Goal: Transaction & Acquisition: Purchase product/service

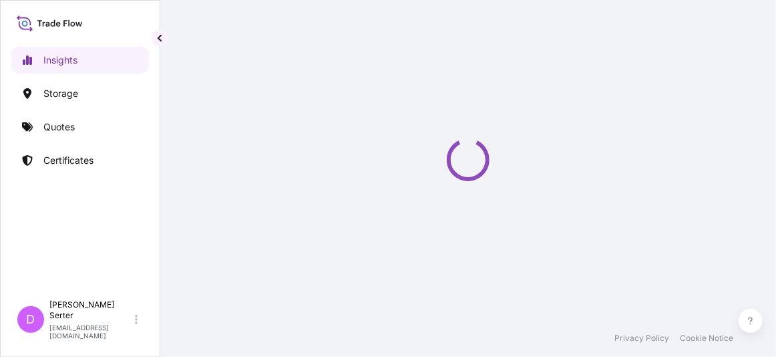
select select "2025"
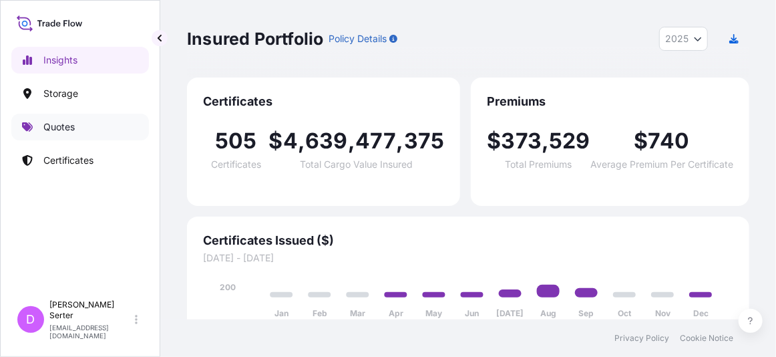
click at [73, 122] on p "Quotes" at bounding box center [58, 126] width 31 height 13
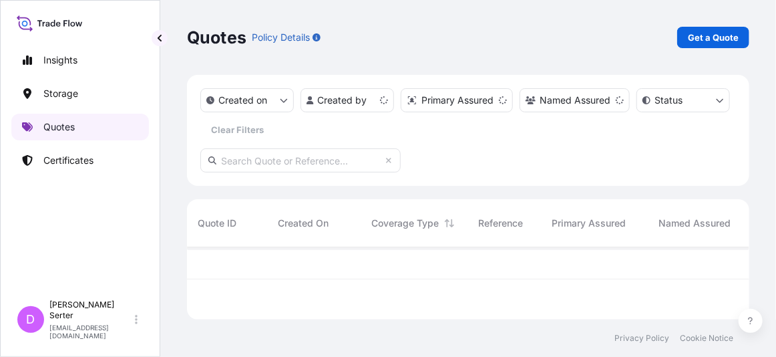
scroll to position [69, 552]
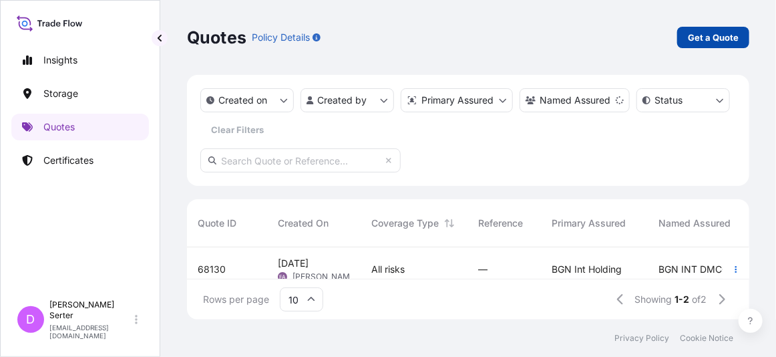
click at [720, 40] on p "Get a Quote" at bounding box center [713, 37] width 51 height 13
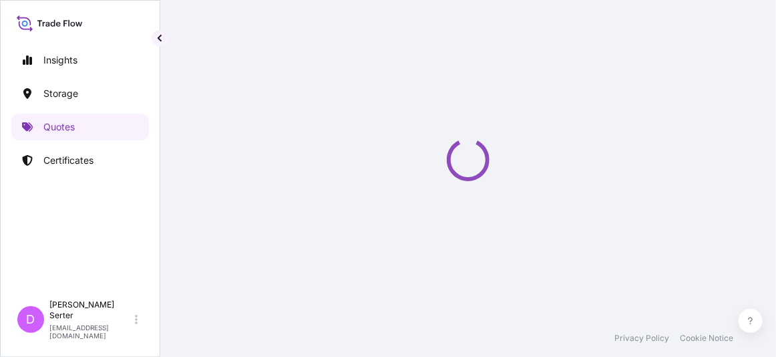
select select "Road / Inland"
select select "Ocean Vessel"
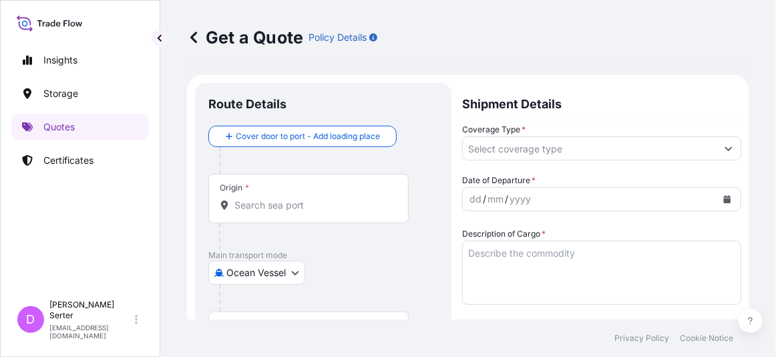
scroll to position [21, 0]
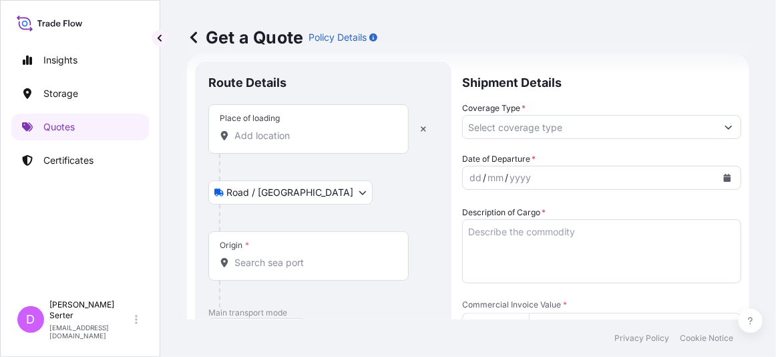
click at [290, 140] on input "Place of loading" at bounding box center [313, 135] width 158 height 13
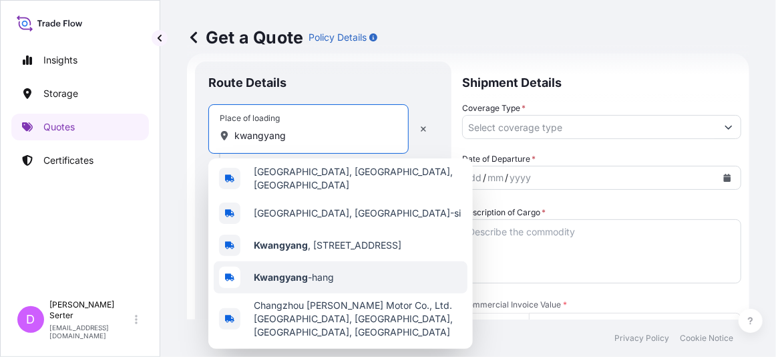
scroll to position [0, 0]
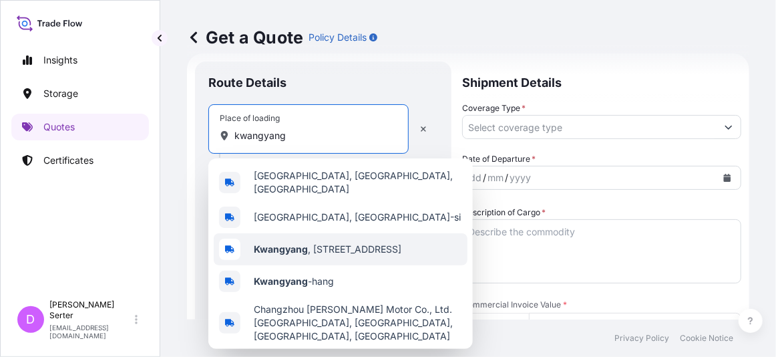
click at [327, 242] on span "Kwangyang , Gunam-ro 7-gil, Jeju-si, South Korea" at bounding box center [328, 248] width 148 height 13
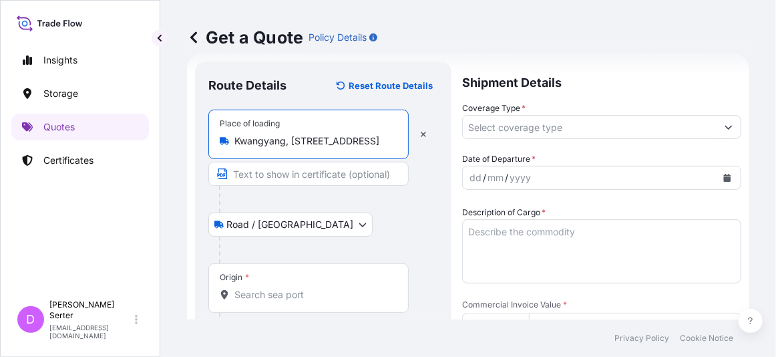
type input "Kwangyang, Gunam-ro 7-gil, Jeju-si, South Korea"
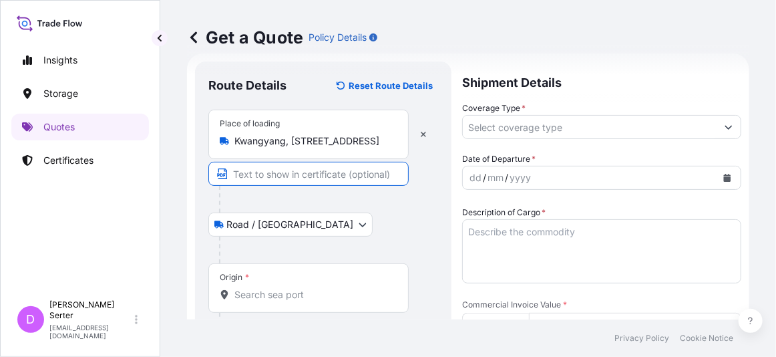
click at [298, 174] on input "Text to appear on certificate" at bounding box center [308, 174] width 200 height 24
type input "Kwangyang Port"
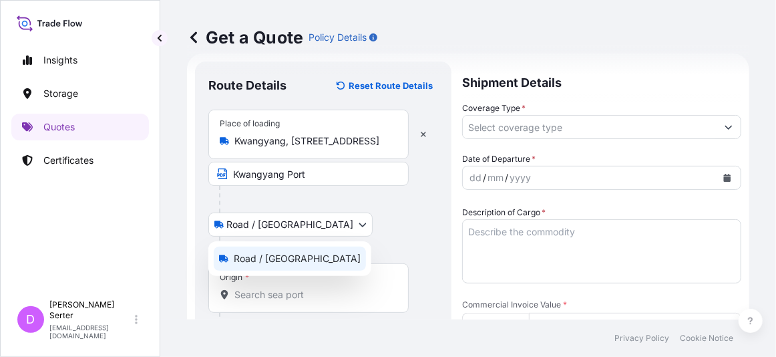
click at [273, 232] on body "Insights Storage Quotes Certificates D Deniz Serter deniz.serter@wtwco.com Get …" at bounding box center [388, 178] width 776 height 357
click at [236, 229] on body "Insights Storage Quotes Certificates D Deniz Serter deniz.serter@wtwco.com Get …" at bounding box center [388, 178] width 776 height 357
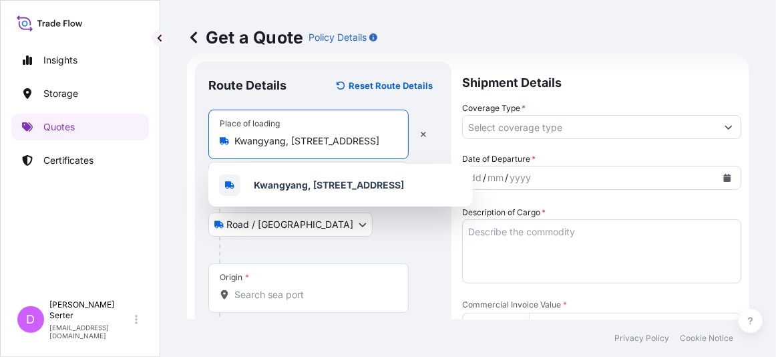
click at [303, 137] on input "Kwangyang, Gunam-ro 7-gil, Jeju-si, South Korea" at bounding box center [313, 140] width 158 height 13
click at [304, 140] on input "Kwangyang, Gunam-ro 7-gil, Jeju-si, South Korea" at bounding box center [313, 140] width 158 height 13
drag, startPoint x: 292, startPoint y: 141, endPoint x: 483, endPoint y: 137, distance: 191.7
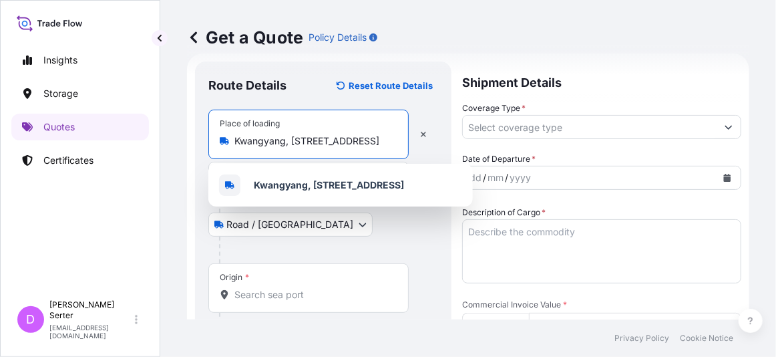
click at [483, 137] on form "Route Details Reset Route Details Place of loading Kwangyang, Gunam-ro 7-gil, J…" at bounding box center [468, 355] width 562 height 604
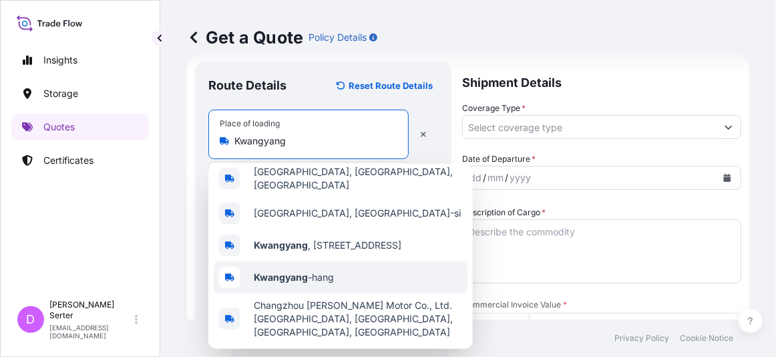
scroll to position [0, 0]
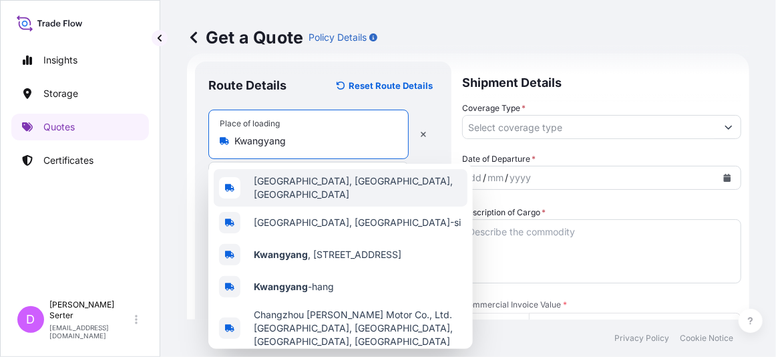
click at [240, 142] on input "Kwangyang" at bounding box center [313, 140] width 158 height 13
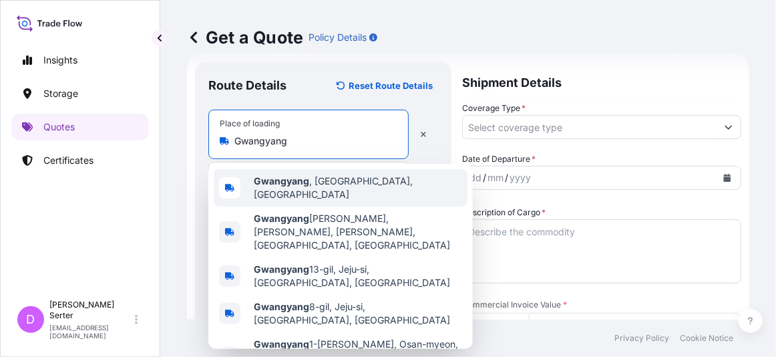
type input "Kwangyang, Gunam-ro 7-gil, Jeju-si, South Korea"
click at [186, 75] on div "Get a Quote Policy Details Route Details Reset Route Details Place of loading K…" at bounding box center [468, 159] width 616 height 319
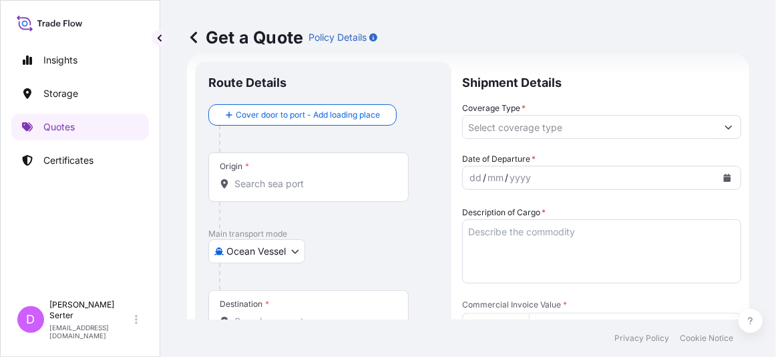
click at [256, 186] on input "Origin *" at bounding box center [313, 183] width 158 height 13
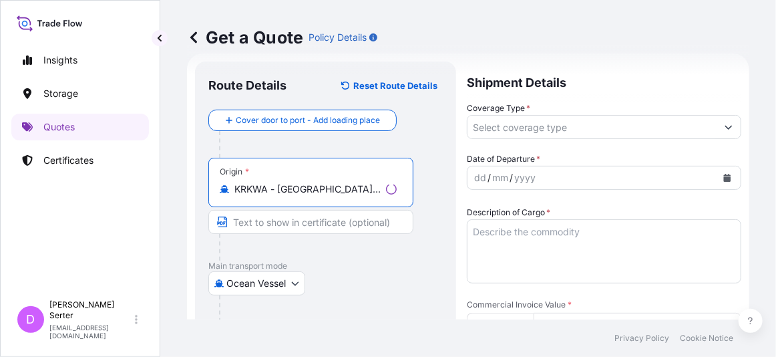
type input "KRKWA - Kwangyang, Korea, South"
click at [302, 224] on input "Text to appear on certificate" at bounding box center [310, 222] width 205 height 24
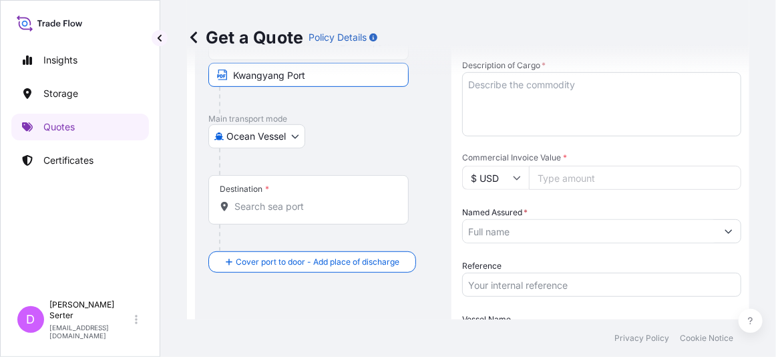
scroll to position [184, 0]
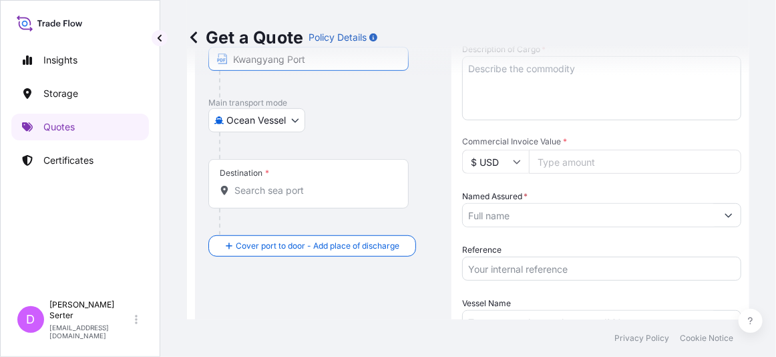
type input "Kwangyang Port"
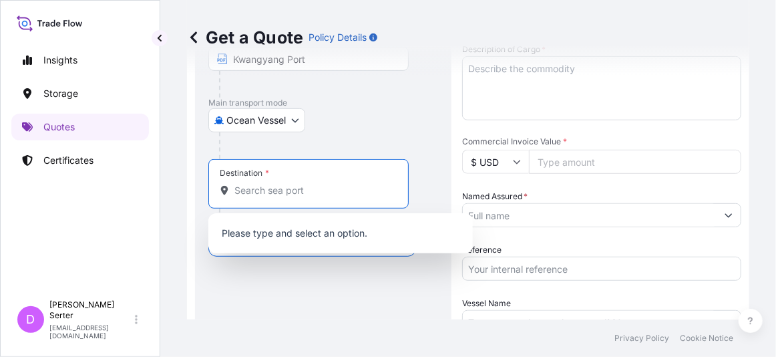
click at [312, 192] on input "Destination *" at bounding box center [313, 190] width 158 height 13
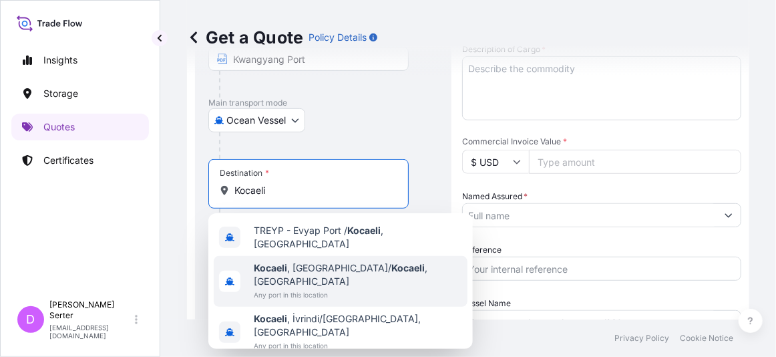
click at [307, 288] on span "Any port in this location" at bounding box center [358, 294] width 208 height 13
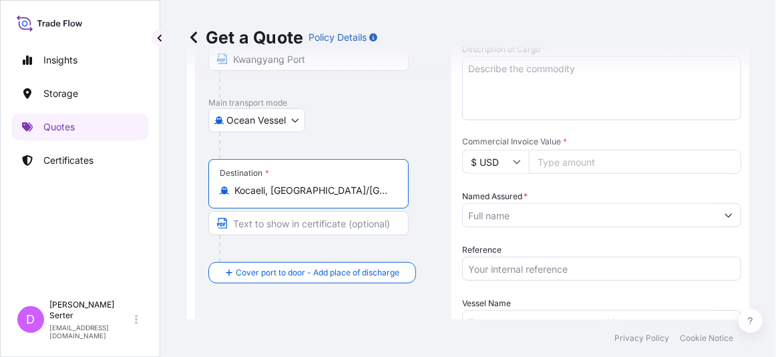
type input "Kocaeli, İzmit/Kocaeli, Türkiye"
click at [329, 217] on input "Text to appear on certificate" at bounding box center [308, 223] width 200 height 24
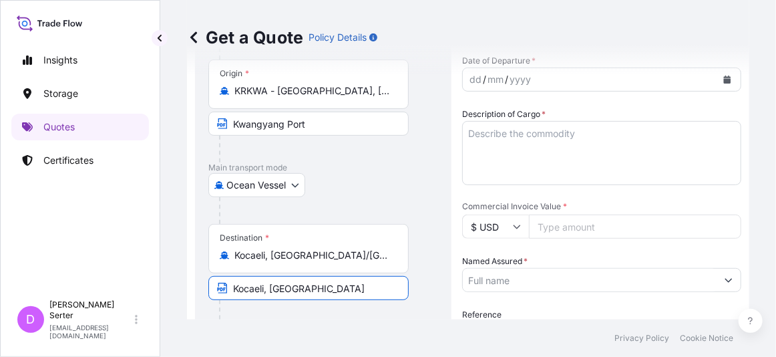
scroll to position [119, 0]
type input "Kocaeli, Turkiye"
click at [345, 127] on input "Kwangyang Port" at bounding box center [308, 124] width 200 height 24
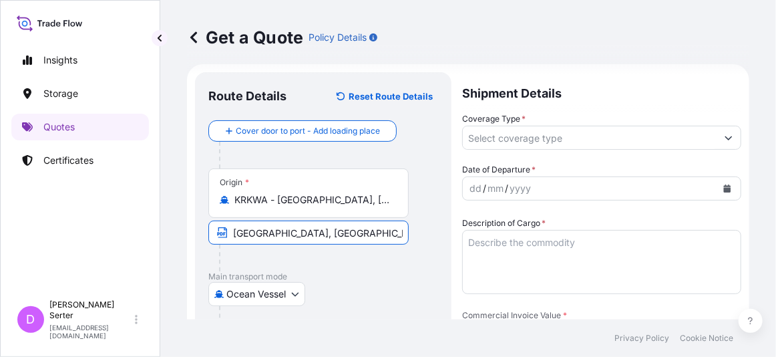
scroll to position [11, 0]
type input "Kwangyang Port, South Korea"
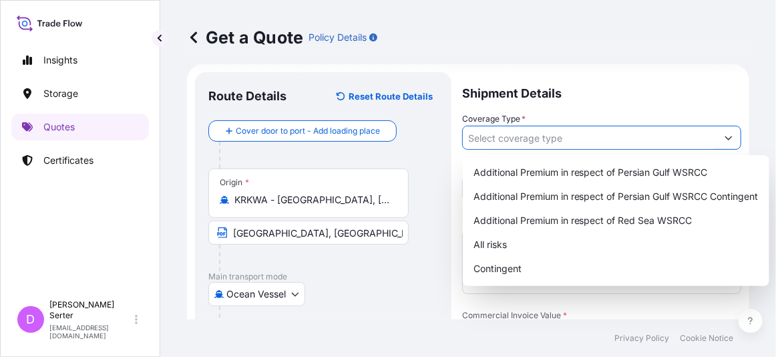
click at [548, 134] on input "Coverage Type *" at bounding box center [590, 138] width 254 height 24
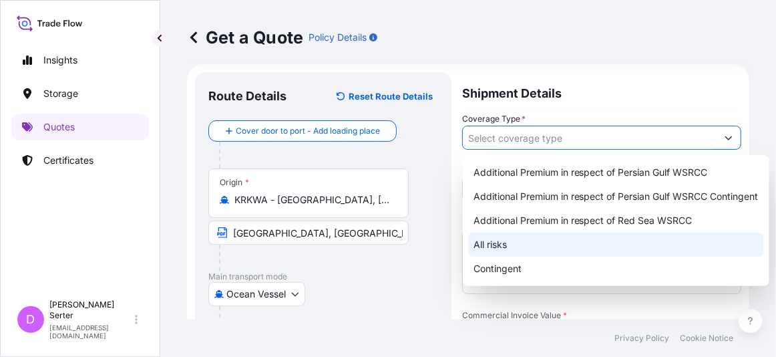
click at [521, 247] on div "All risks" at bounding box center [616, 244] width 296 height 24
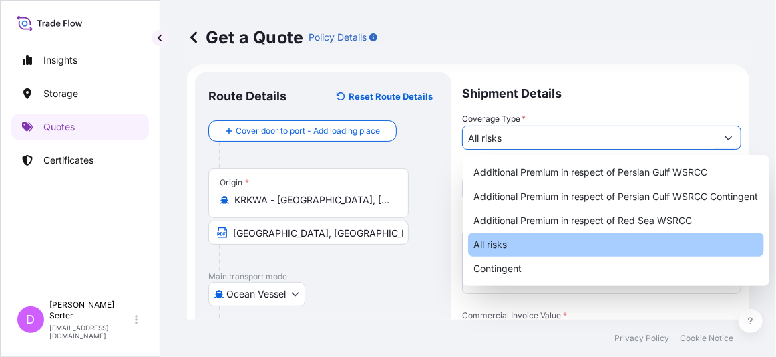
type input "All risks"
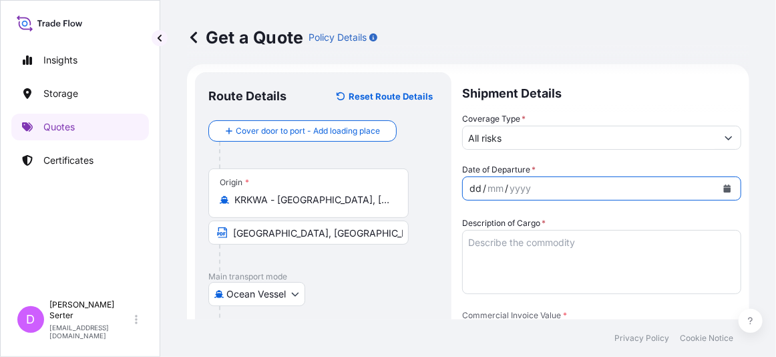
click at [539, 188] on div "dd / mm / yyyy" at bounding box center [590, 188] width 254 height 24
click at [716, 181] on button "Calendar" at bounding box center [726, 188] width 21 height 21
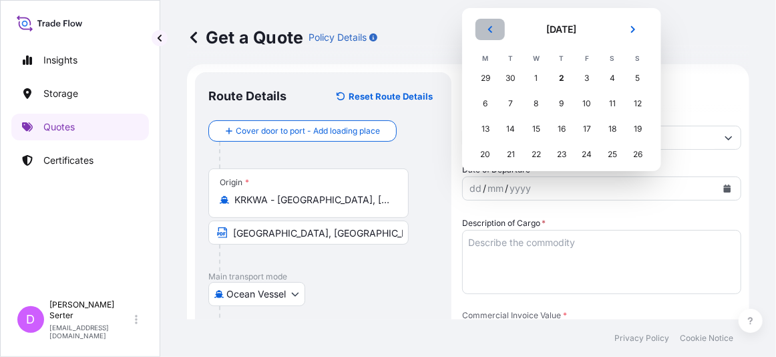
click at [493, 28] on icon "Previous" at bounding box center [490, 29] width 8 height 8
click at [635, 31] on icon "Next" at bounding box center [633, 29] width 8 height 8
click at [556, 110] on div "11" at bounding box center [562, 103] width 24 height 24
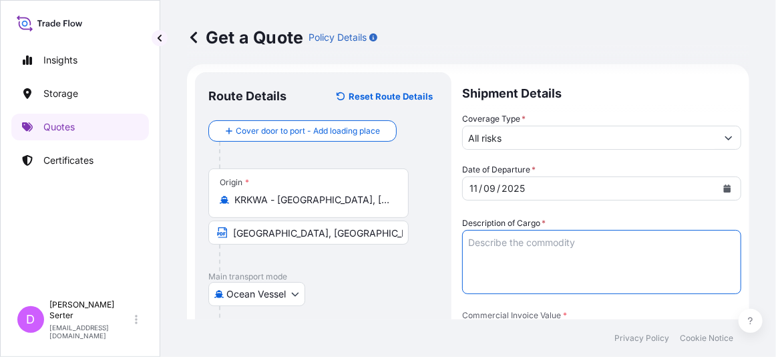
click at [518, 242] on textarea "Description of Cargo *" at bounding box center [601, 262] width 279 height 64
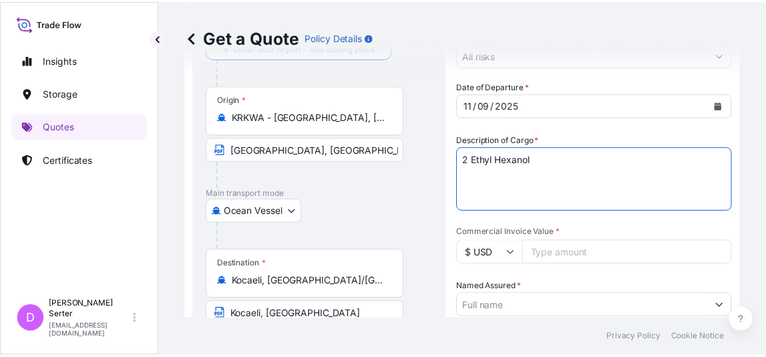
scroll to position [126, 0]
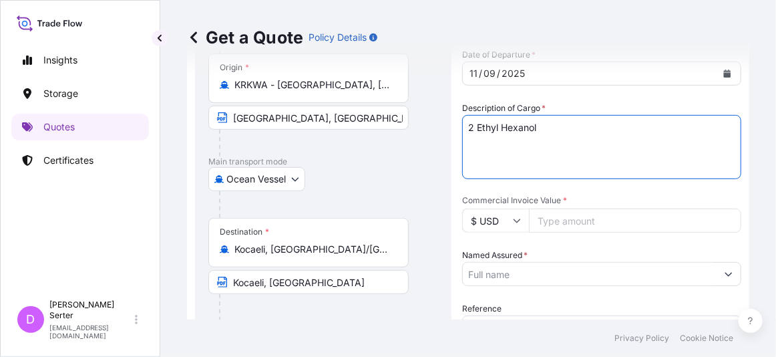
type textarea "2 Ethyl Hexanol"
click at [550, 218] on input "Commercial Invoice Value *" at bounding box center [635, 220] width 212 height 24
type input "615835"
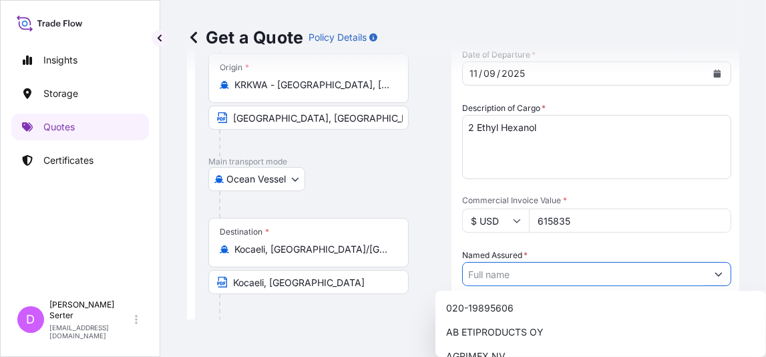
click at [648, 268] on input "Named Assured *" at bounding box center [585, 274] width 244 height 24
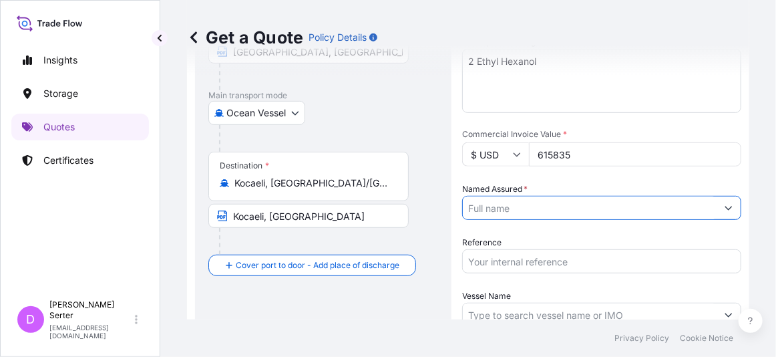
scroll to position [192, 0]
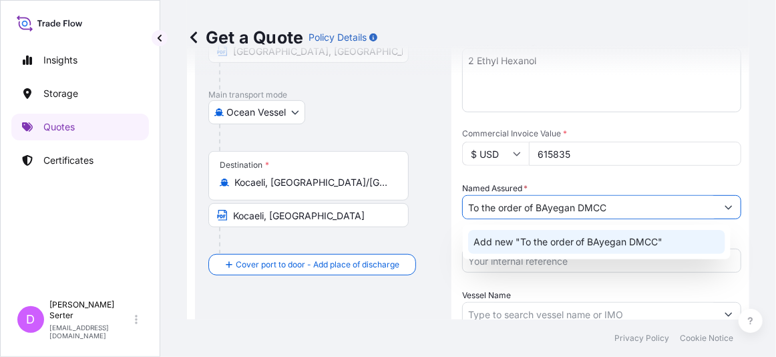
click at [548, 201] on input "To the order of BAyegan DMCC" at bounding box center [590, 207] width 254 height 24
click at [575, 238] on span "Add new "To the order of Bayegan DMCC"" at bounding box center [567, 241] width 189 height 13
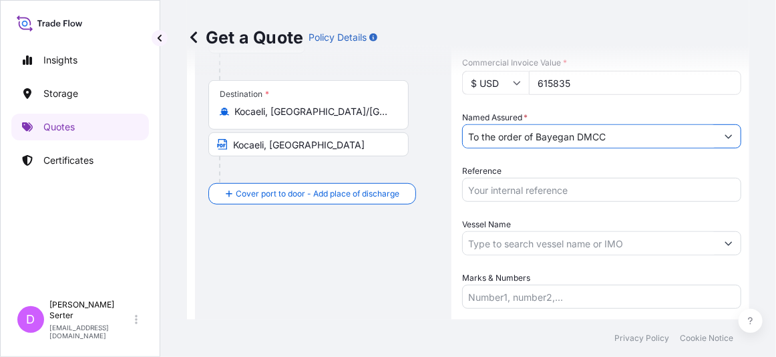
scroll to position [267, 0]
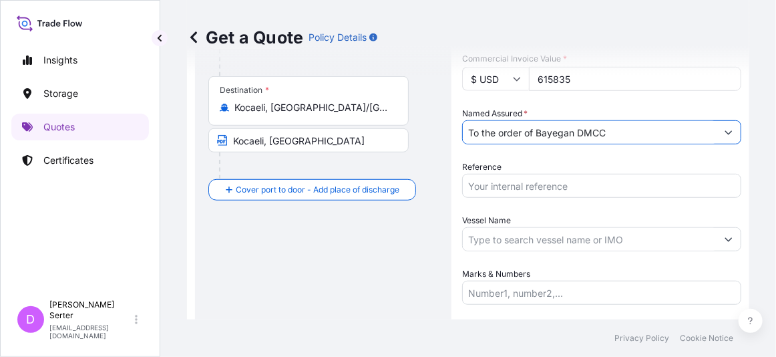
type input "To the order of Bayegan DMCC"
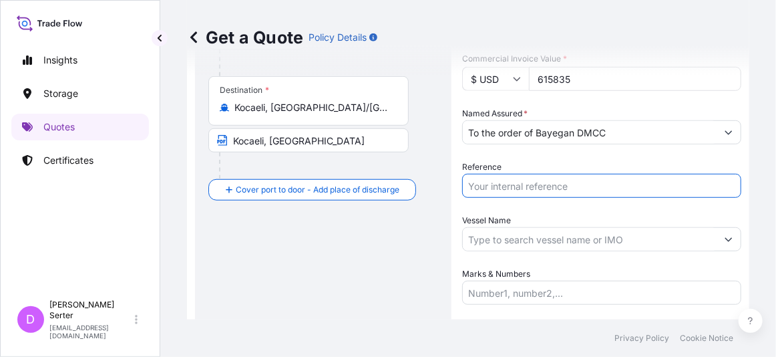
click at [541, 189] on input "Reference" at bounding box center [601, 186] width 279 height 24
type input "25Y0179300 - 25Y0217600"
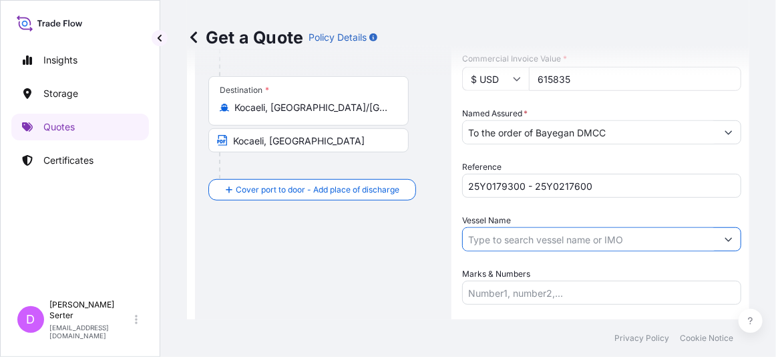
click at [523, 234] on input "Vessel Name" at bounding box center [590, 239] width 254 height 24
click at [545, 290] on input "Marks & Numbers" at bounding box center [601, 292] width 279 height 24
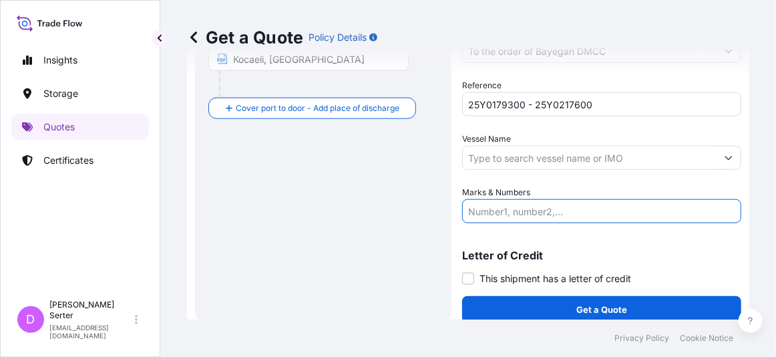
scroll to position [348, 0]
click at [472, 275] on span at bounding box center [468, 279] width 12 height 12
click at [462, 272] on input "This shipment has a letter of credit" at bounding box center [462, 272] width 0 height 0
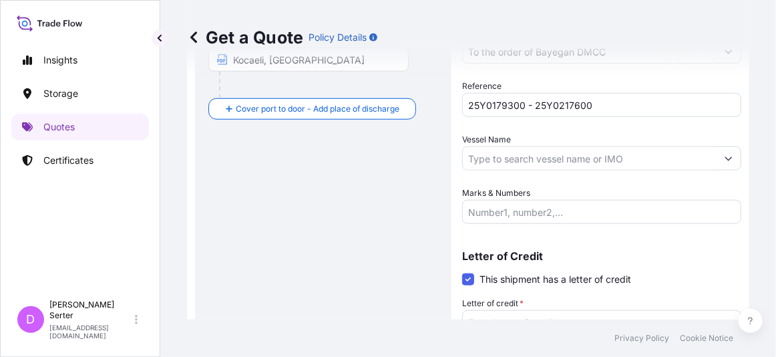
click at [546, 202] on input "Marks & Numbers" at bounding box center [601, 212] width 279 height 24
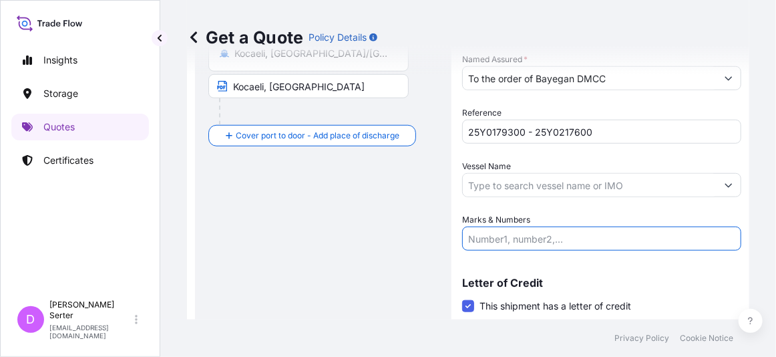
scroll to position [320, 0]
click at [470, 234] on input "518.380 MT" at bounding box center [601, 239] width 279 height 24
type input "Cargo quantity: 518.380 MT"
click at [521, 176] on input "Vessel Name" at bounding box center [590, 186] width 254 height 24
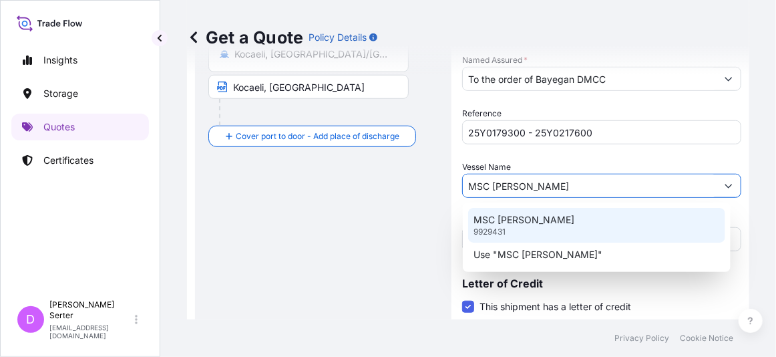
click at [525, 228] on div "MSC MICHEL CAPPELLINI 9929431" at bounding box center [597, 225] width 258 height 35
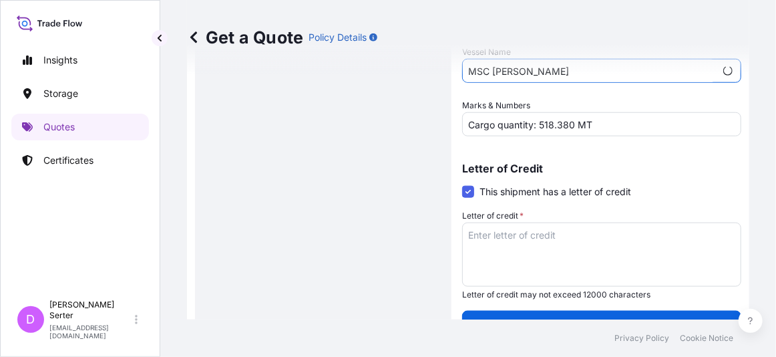
scroll to position [460, 0]
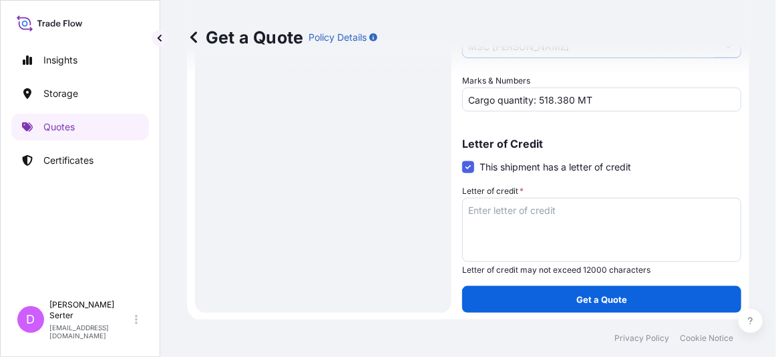
type input "MSC MICHEL CAPPELLINI"
click at [534, 226] on textarea "Letter of credit *" at bounding box center [601, 230] width 279 height 64
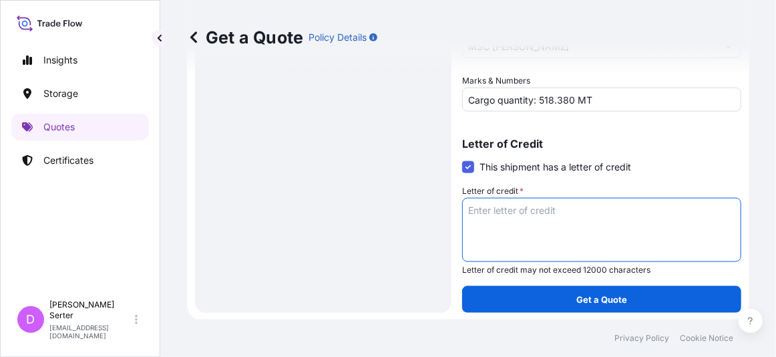
paste textarea "COVERING THE FOLLOWING RISKS FROM WAREHOUSE TO WAREHOUSE -INSTITUTE CARGO CLAUS…"
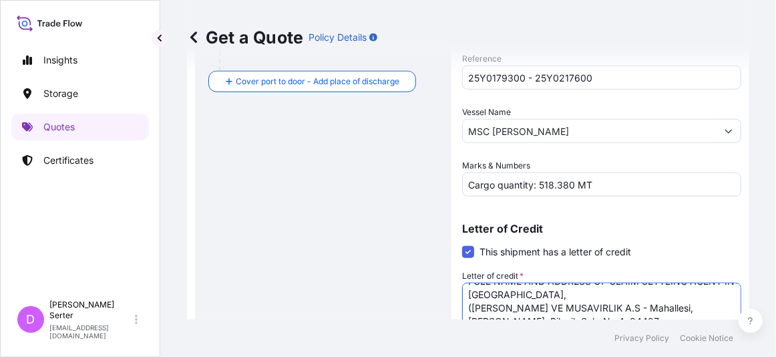
scroll to position [375, 0]
type textarea "COVERING THE FOLLOWING RISKS FROM WAREHOUSE TO WAREHOUSE -INSTITUTE CARGO CLAUS…"
click at [614, 184] on input "Cargo quantity: 518.380 MT" at bounding box center [601, 185] width 279 height 24
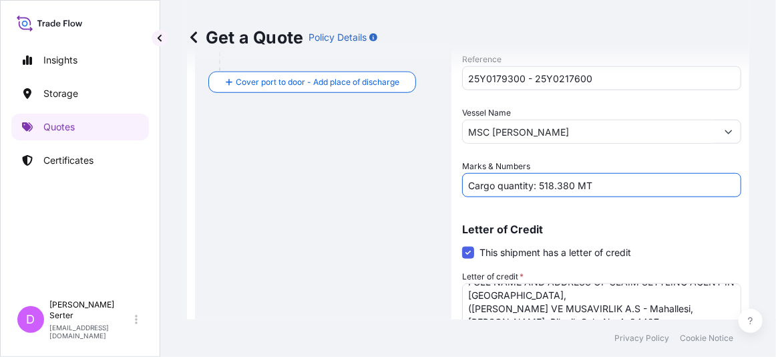
type input "Cargo quantity: 518.380 MT"
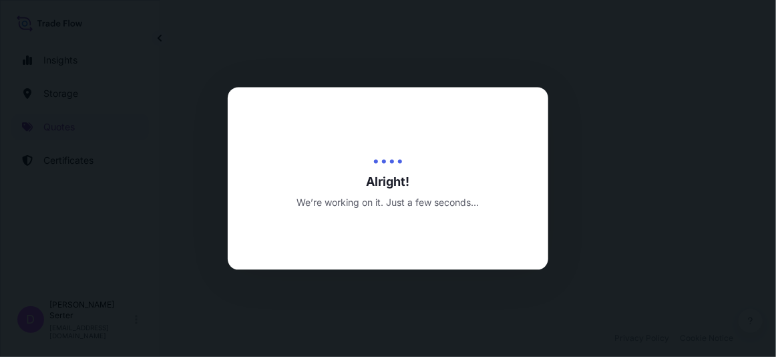
select select "Ocean Vessel"
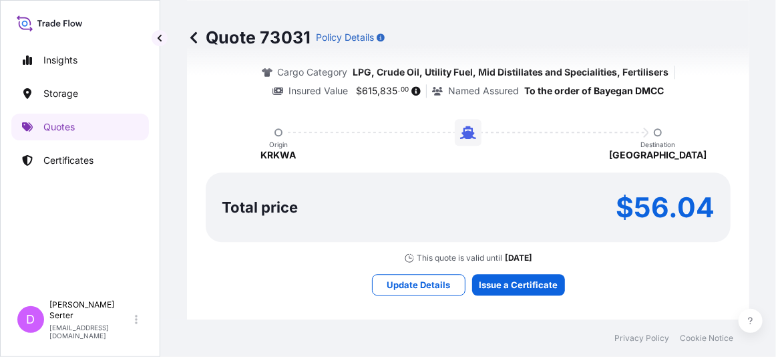
scroll to position [1205, 0]
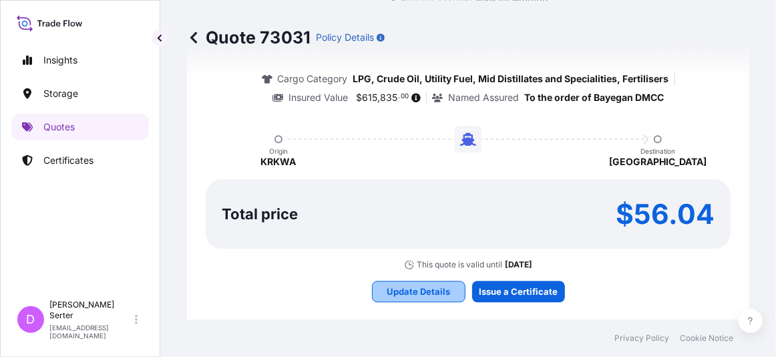
click at [409, 289] on p "Update Details" at bounding box center [418, 290] width 63 height 13
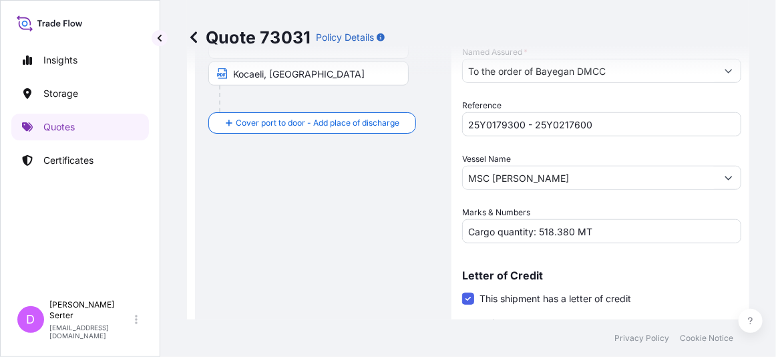
scroll to position [342, 0]
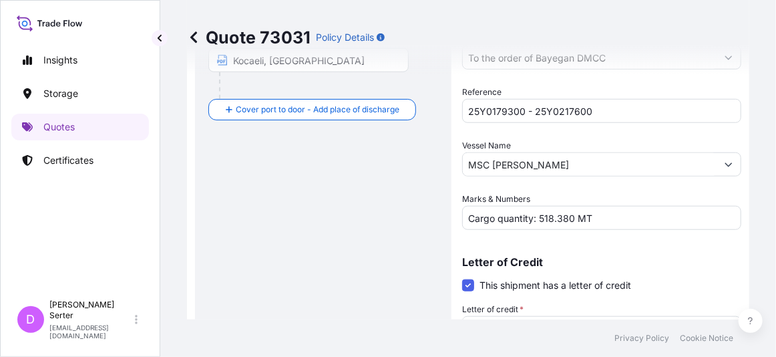
click at [620, 216] on input "Cargo quantity: 518.380 MT" at bounding box center [601, 218] width 279 height 24
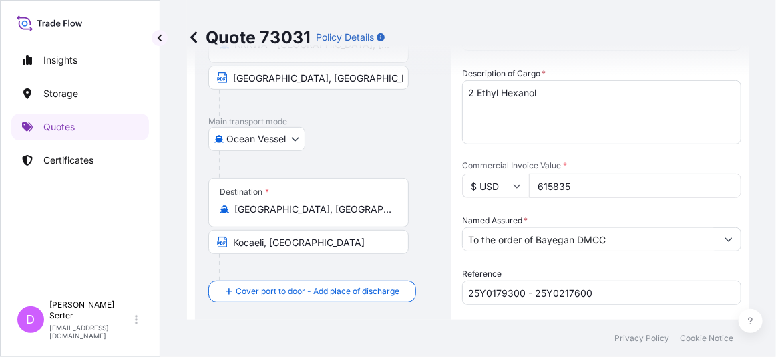
scroll to position [211, 0]
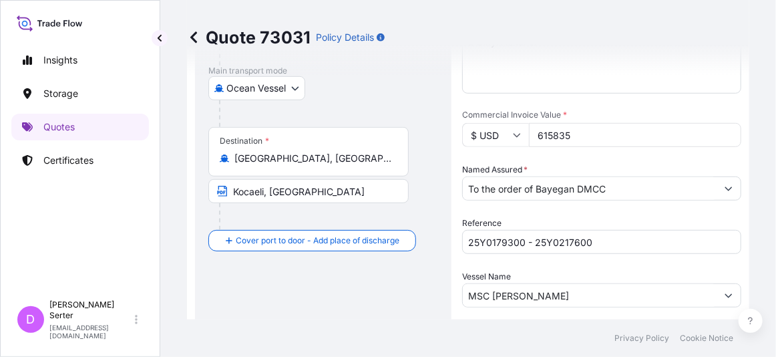
type input "Cargo quantity: 518.380 MT - Premium: USD 67.74"
click at [601, 128] on input "615835" at bounding box center [635, 135] width 212 height 24
type input "615835.44"
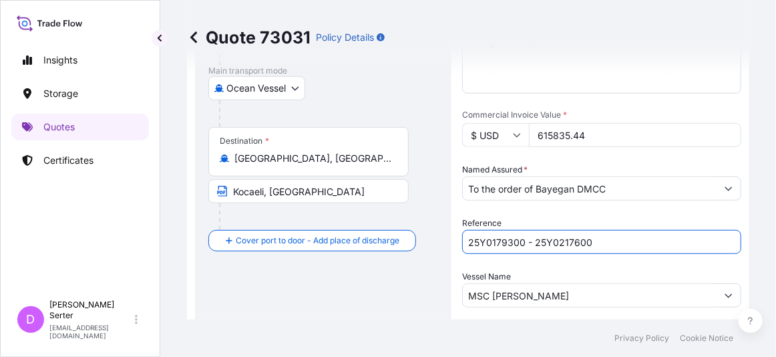
click at [620, 239] on input "25Y0179300 - 25Y0217600" at bounding box center [601, 242] width 279 height 24
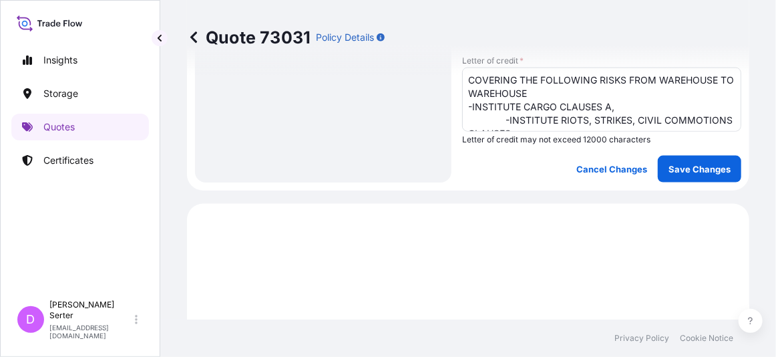
scroll to position [593, 0]
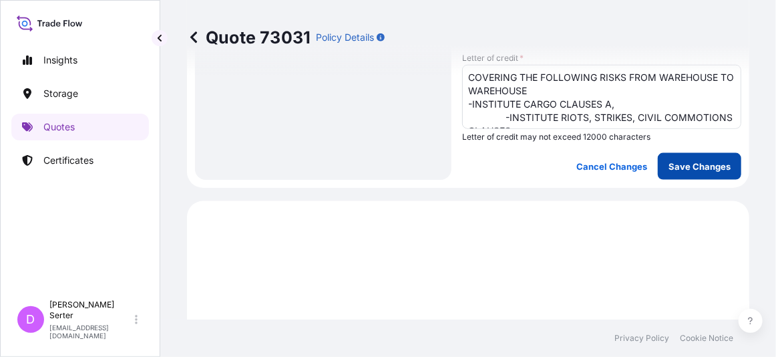
click at [679, 172] on p "Save Changes" at bounding box center [699, 166] width 62 height 13
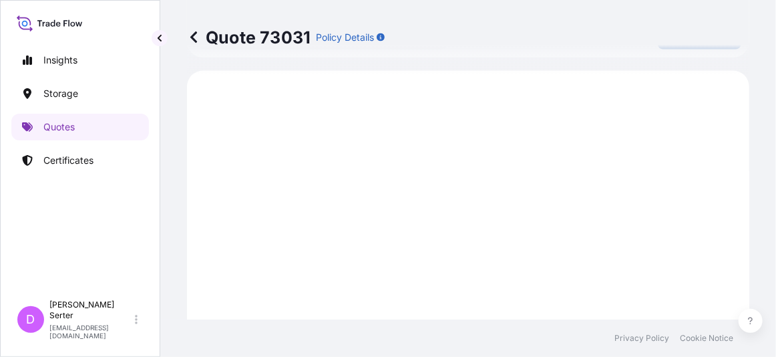
scroll to position [726, 0]
select select "Ocean Vessel"
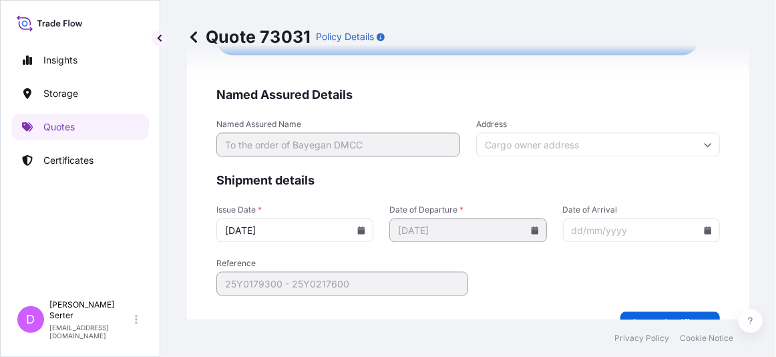
scroll to position [2905, 0]
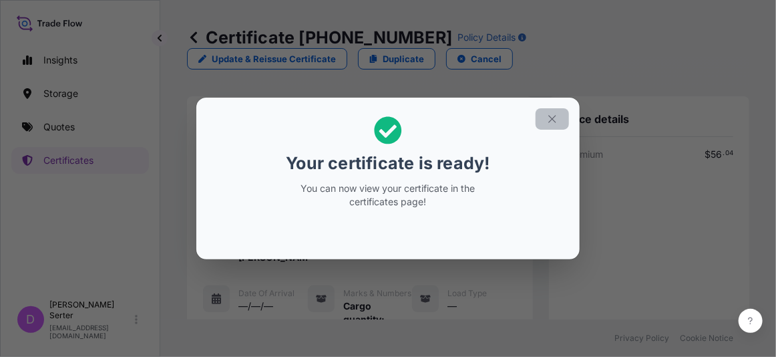
click at [554, 125] on icon "button" at bounding box center [552, 119] width 12 height 12
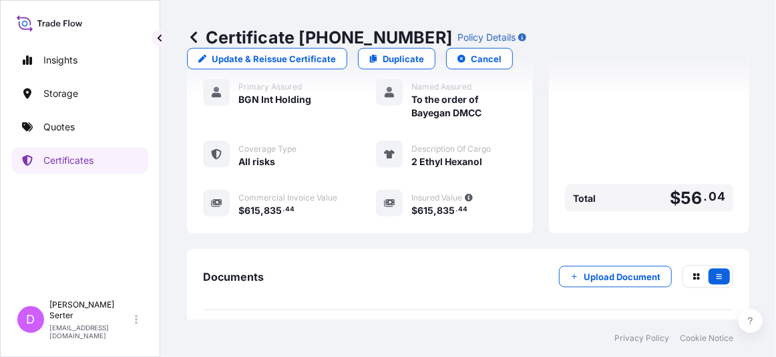
scroll to position [625, 0]
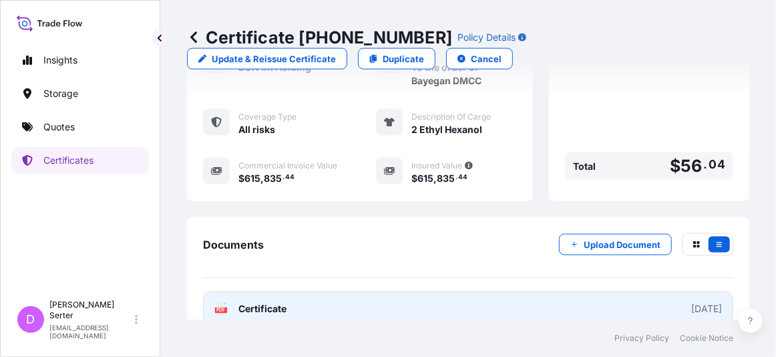
drag, startPoint x: 545, startPoint y: 90, endPoint x: 296, endPoint y: 291, distance: 319.5
click at [296, 291] on link "PDF Certificate 2025-10-02" at bounding box center [468, 308] width 530 height 35
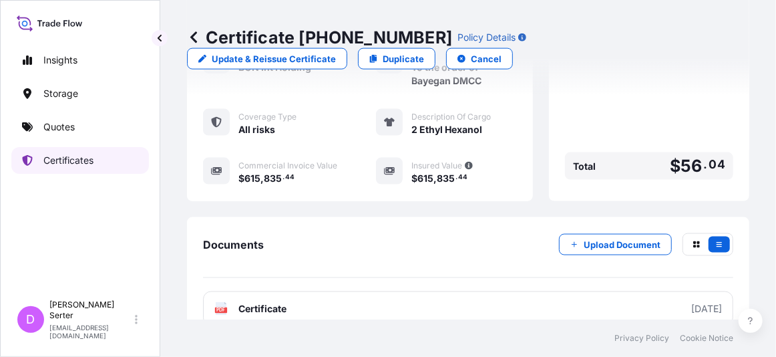
click at [72, 160] on p "Certificates" at bounding box center [68, 160] width 50 height 13
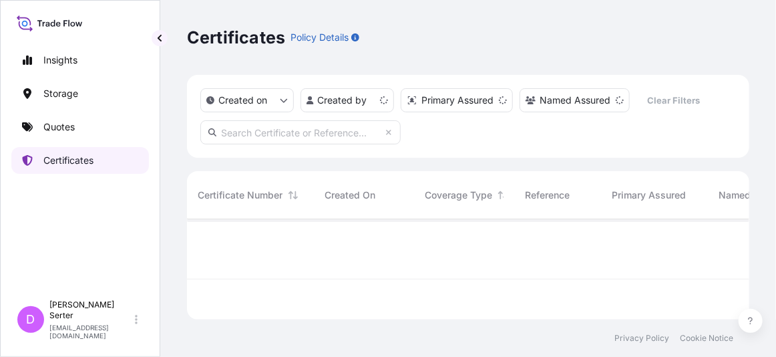
scroll to position [97, 552]
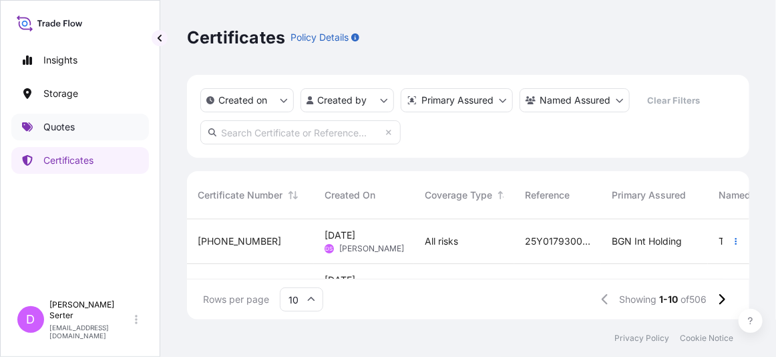
click at [82, 128] on link "Quotes" at bounding box center [80, 127] width 138 height 27
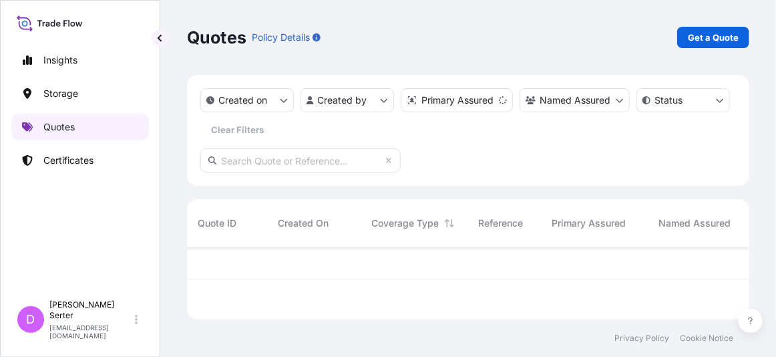
scroll to position [69, 552]
click at [716, 41] on p "Get a Quote" at bounding box center [713, 37] width 51 height 13
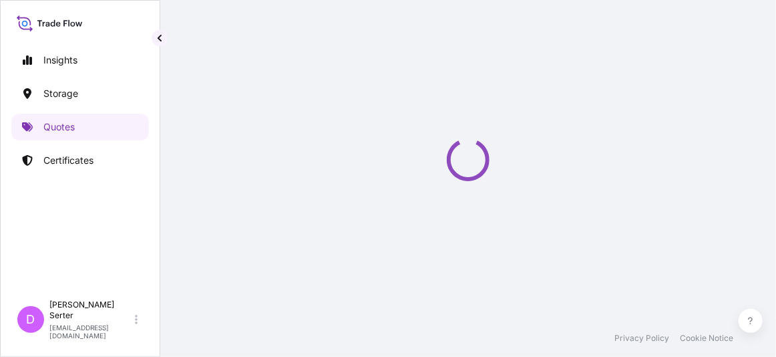
select select "Ocean Vessel"
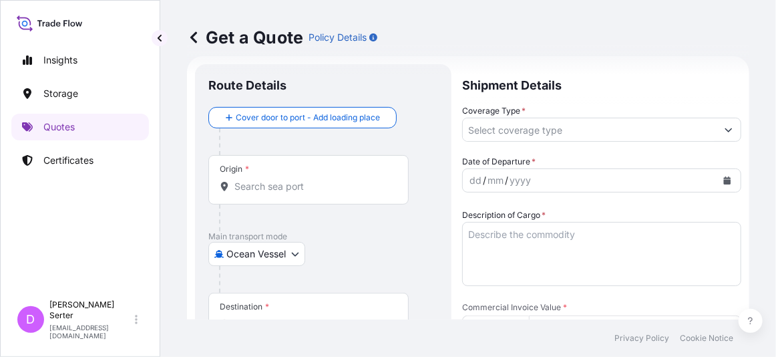
scroll to position [21, 0]
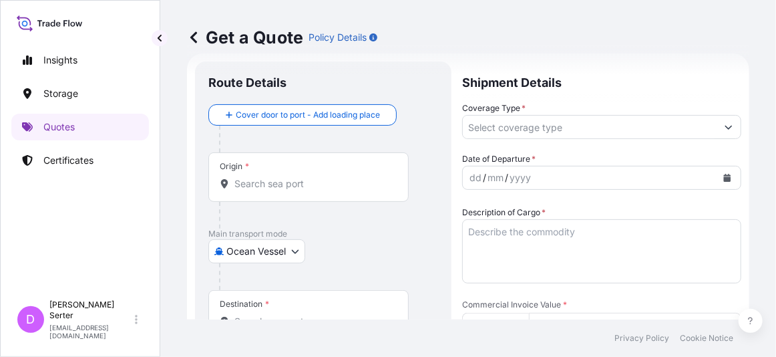
click at [176, 160] on div "Get a Quote Policy Details Route Details Cover door to port - Add loading place…" at bounding box center [468, 159] width 616 height 319
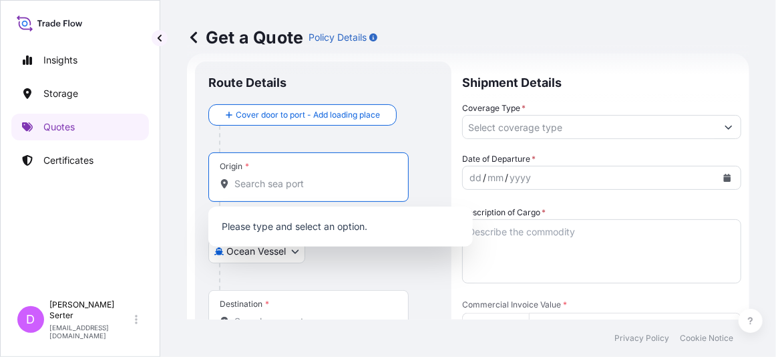
click at [302, 185] on input "Origin *" at bounding box center [313, 183] width 158 height 13
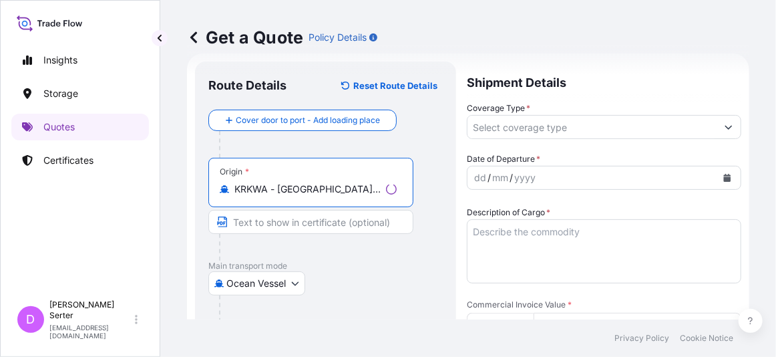
type input "KRKWA - Kwangyang, Korea, South"
click at [288, 218] on input "Text to appear on certificate" at bounding box center [310, 222] width 205 height 24
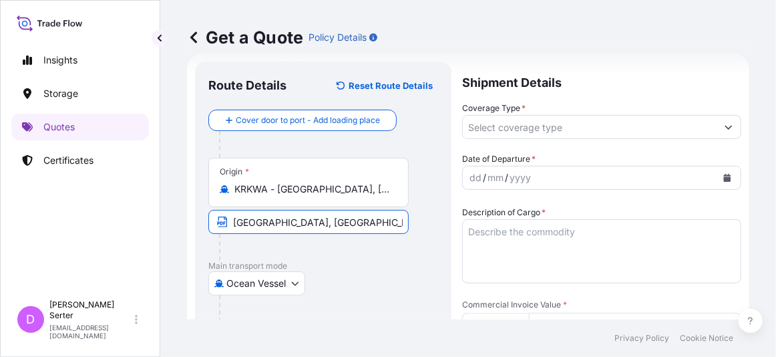
type input "Kwangyang Port, South Korea"
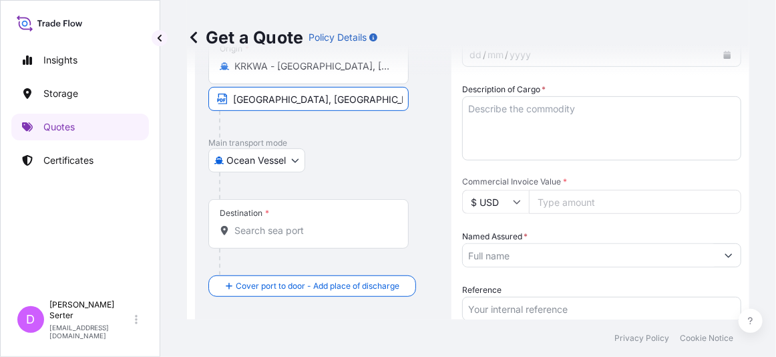
scroll to position [144, 0]
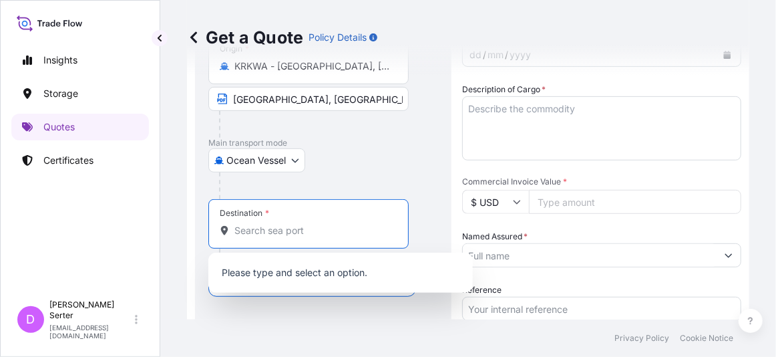
click at [274, 229] on input "Destination *" at bounding box center [313, 230] width 158 height 13
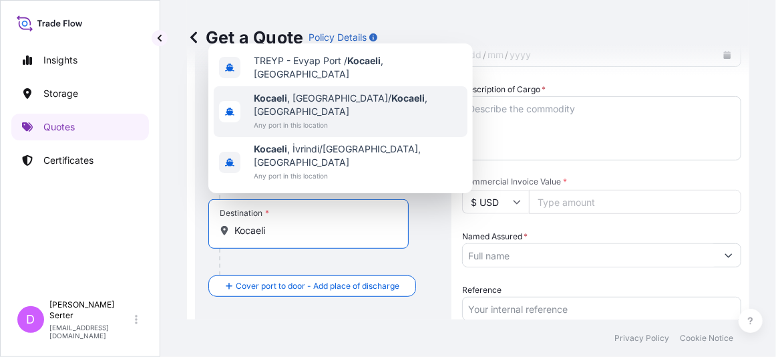
click at [360, 137] on div "Kocaeli , İzmit/ Kocaeli , Türkiye Any port in this location" at bounding box center [341, 111] width 254 height 51
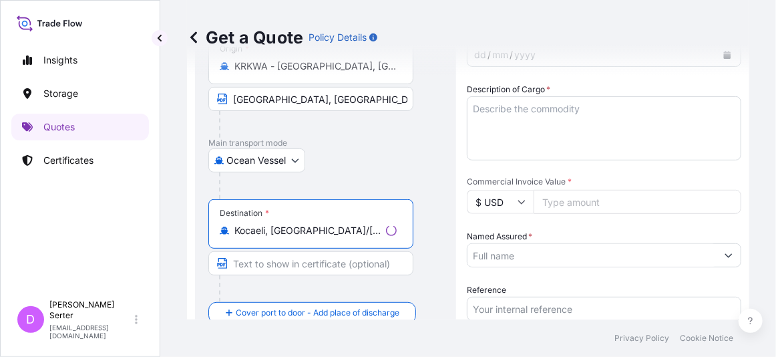
type input "Kocaeli, İzmit/Kocaeli, Türkiye"
click at [295, 262] on input "Text to appear on certificate" at bounding box center [310, 263] width 205 height 24
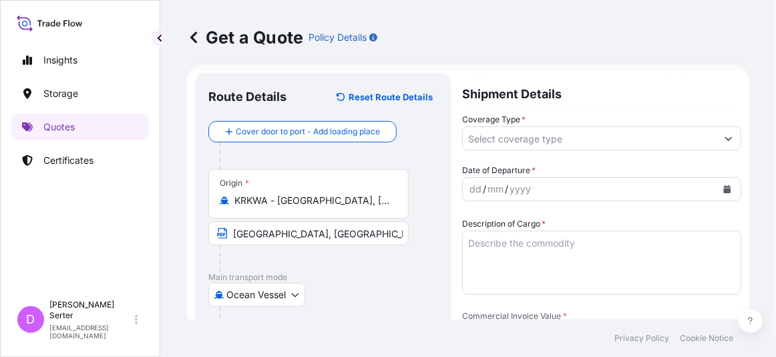
scroll to position [0, 0]
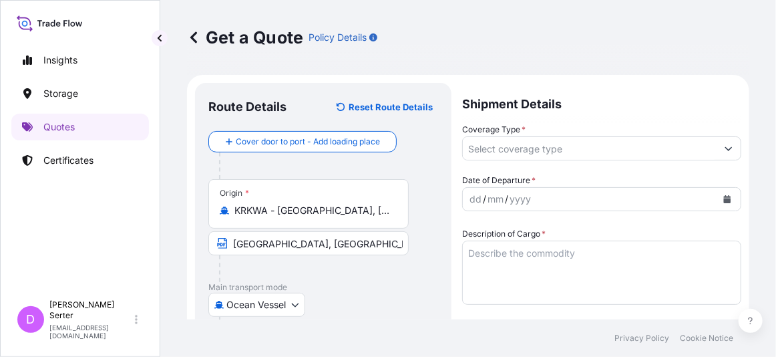
type input "Kocaeli, Turkiye"
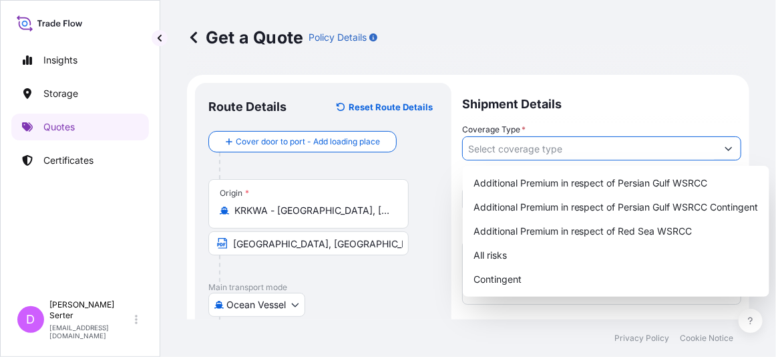
click at [531, 154] on input "Coverage Type *" at bounding box center [590, 148] width 254 height 24
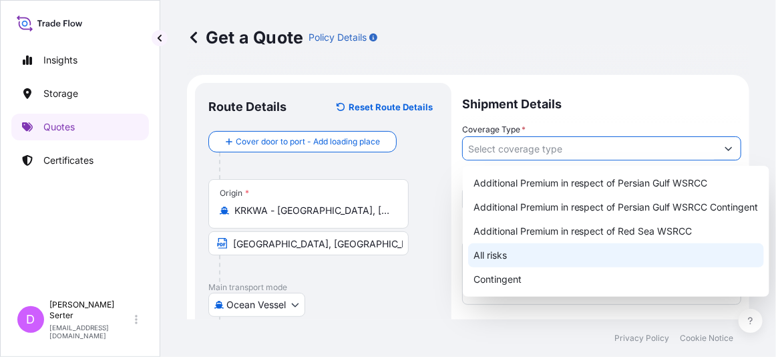
click at [531, 253] on div "All risks" at bounding box center [616, 255] width 296 height 24
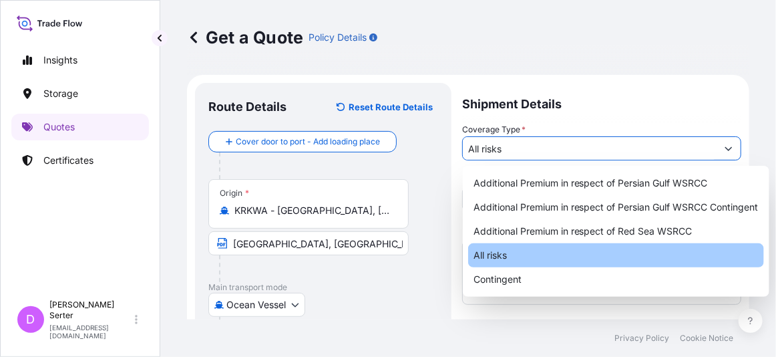
type input "All risks"
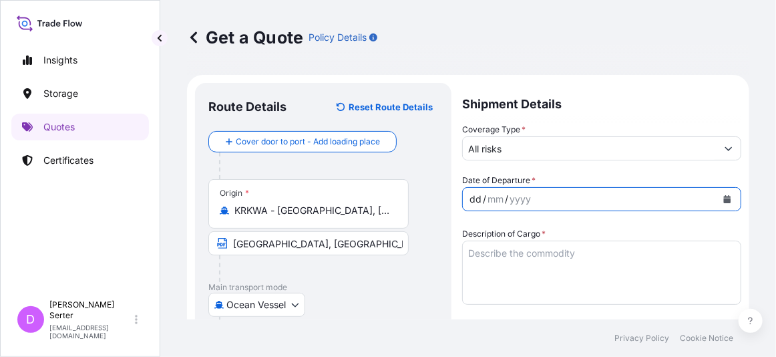
click at [483, 200] on div "/" at bounding box center [484, 199] width 3 height 16
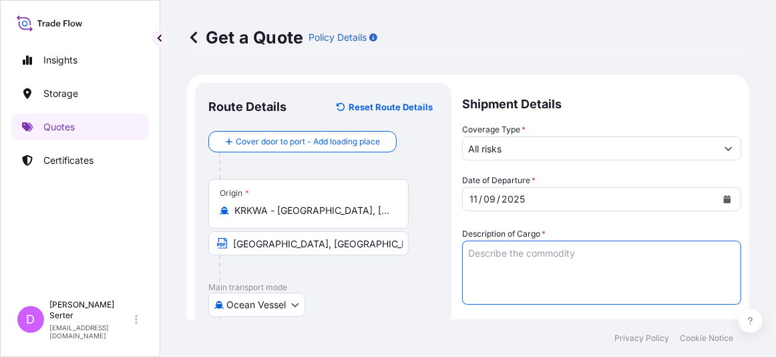
click at [523, 259] on textarea "Description of Cargo *" at bounding box center [601, 272] width 279 height 64
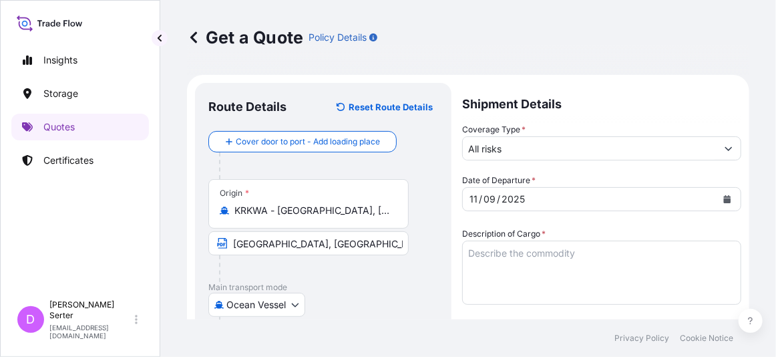
click at [353, 314] on div "Ocean Vessel Air Ocean Vessel Land" at bounding box center [323, 304] width 230 height 24
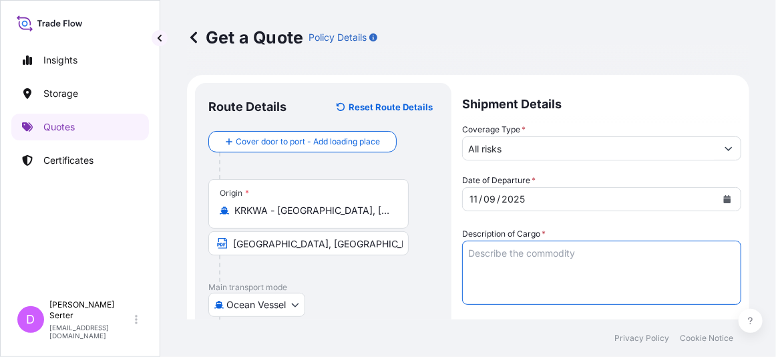
click at [580, 258] on textarea "Description of Cargo *" at bounding box center [601, 272] width 279 height 64
paste textarea "2 ETHYL HEXANOL"
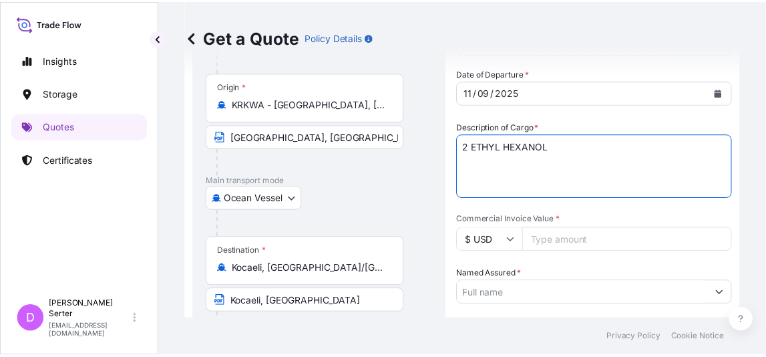
scroll to position [139, 0]
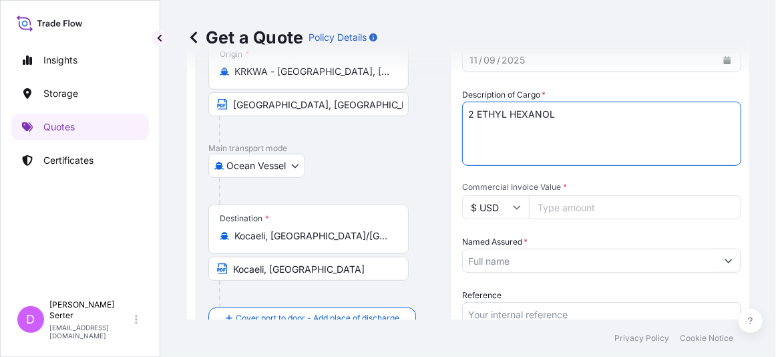
type textarea "2 ETHYL HEXANOL"
click at [728, 238] on div "Named Assured *" at bounding box center [601, 253] width 279 height 37
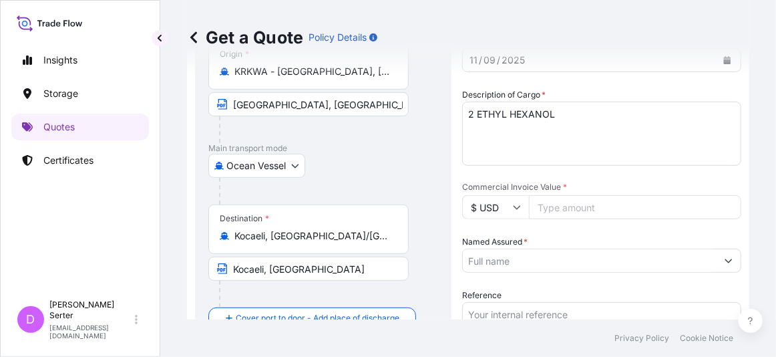
click at [775, 346] on footer "Privacy Policy Cookie Notice" at bounding box center [468, 337] width 616 height 37
click at [759, 346] on footer "Privacy Policy Cookie Notice" at bounding box center [468, 337] width 616 height 37
click at [597, 205] on input "Commercial Invoice Value *" at bounding box center [635, 207] width 212 height 24
paste input "616583.88"
type input "616583.88"
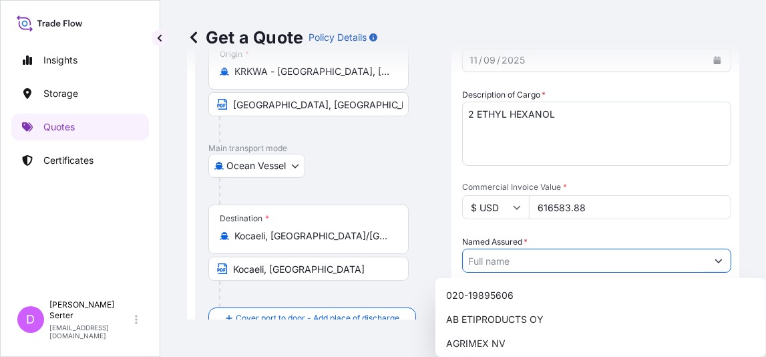
click at [581, 251] on input "Named Assured *" at bounding box center [585, 260] width 244 height 24
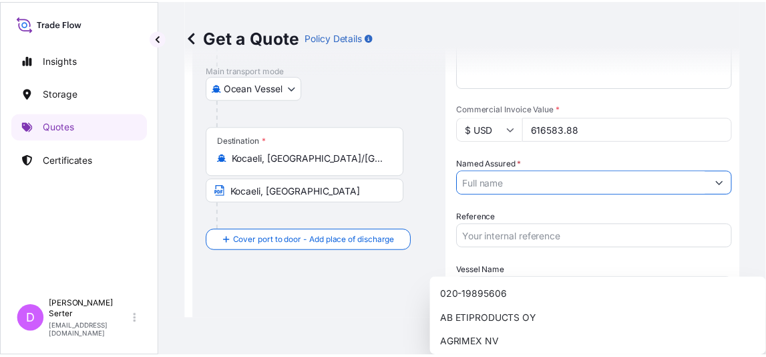
scroll to position [216, 0]
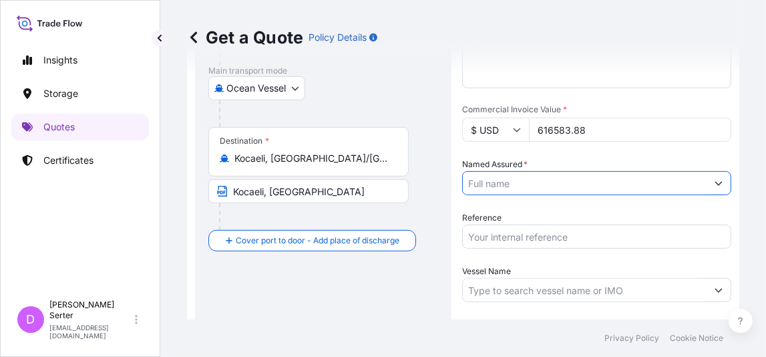
click at [717, 189] on button "Show suggestions" at bounding box center [718, 183] width 24 height 24
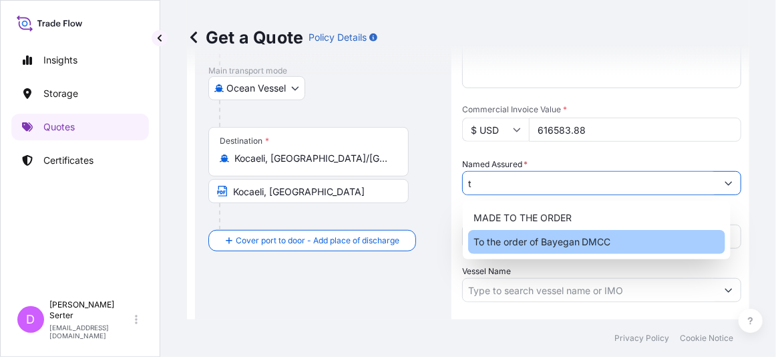
click at [660, 244] on div "To the order of Bayegan DMCC" at bounding box center [597, 242] width 258 height 24
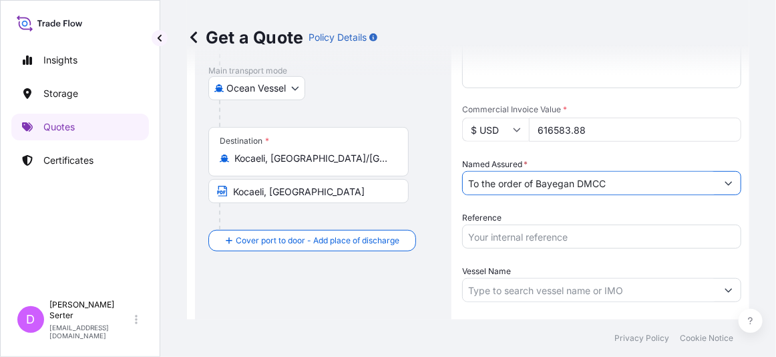
type input "To the order of Bayegan DMCC"
click at [499, 341] on footer "Privacy Policy Cookie Notice" at bounding box center [468, 337] width 616 height 37
click at [529, 237] on input "Reference" at bounding box center [601, 236] width 279 height 24
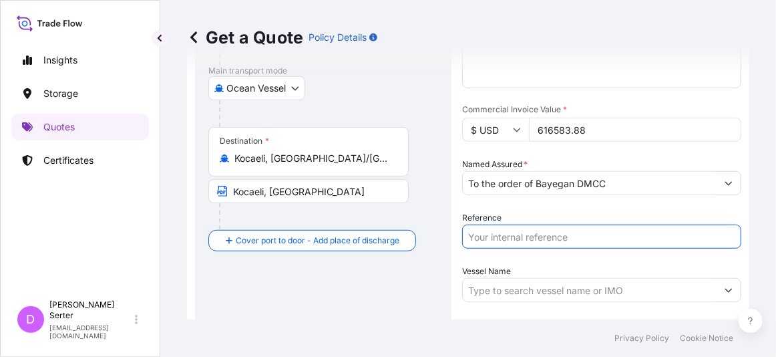
paste input "25Y0209000 - 25Y0217700"
type input "25Y0209000 - 25Y0217700"
click at [572, 288] on input "Vessel Name" at bounding box center [590, 290] width 254 height 24
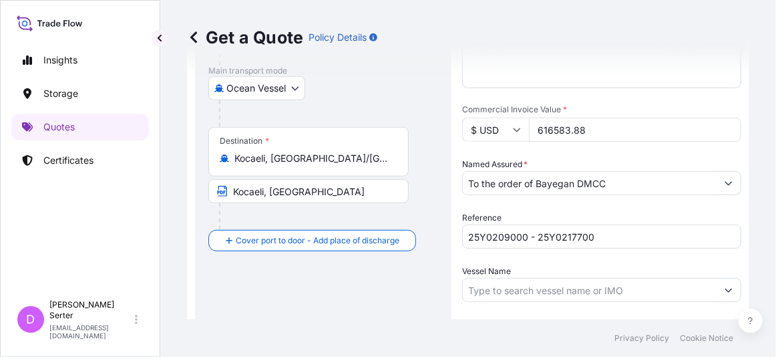
click at [472, 312] on div "Date of Departure * 11 / 09 / 2025 Cargo Category * LPG, Crude Oil, Utility Fue…" at bounding box center [601, 156] width 279 height 398
click at [510, 282] on input "Vessel Name" at bounding box center [590, 290] width 254 height 24
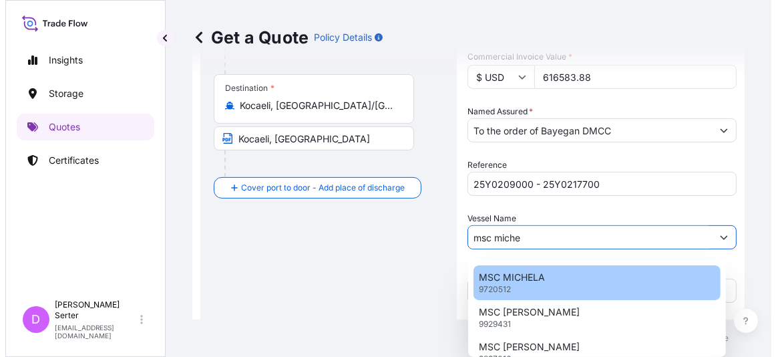
scroll to position [291, 0]
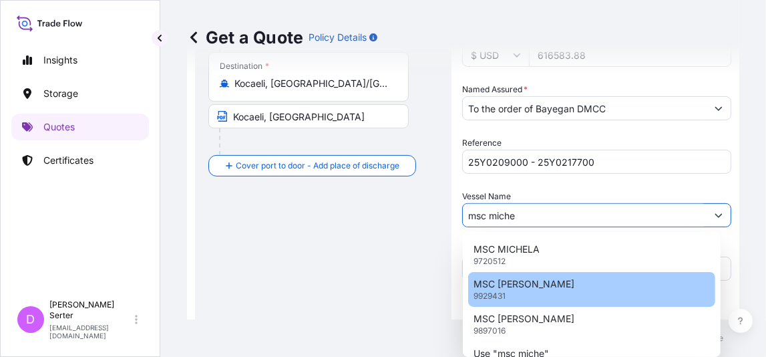
click at [510, 282] on p "MSC MICHEL CAPPELLINI" at bounding box center [523, 283] width 101 height 13
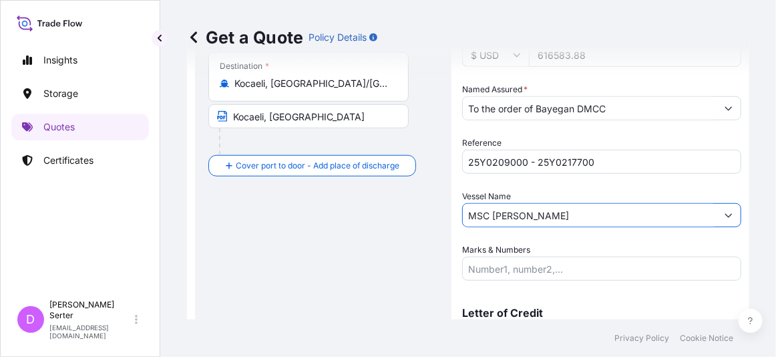
type input "MSC MICHEL CAPPELLINI"
click at [436, 333] on footer "Privacy Policy Cookie Notice" at bounding box center [468, 337] width 616 height 37
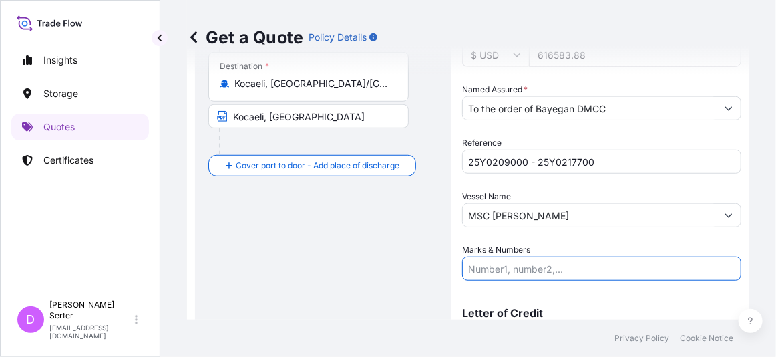
click at [539, 267] on input "Marks & Numbers" at bounding box center [601, 268] width 279 height 24
paste input "519.010"
click at [467, 264] on input "519.010" at bounding box center [601, 268] width 279 height 24
click at [584, 266] on input "Cargo quantity: 519.010" at bounding box center [601, 268] width 279 height 24
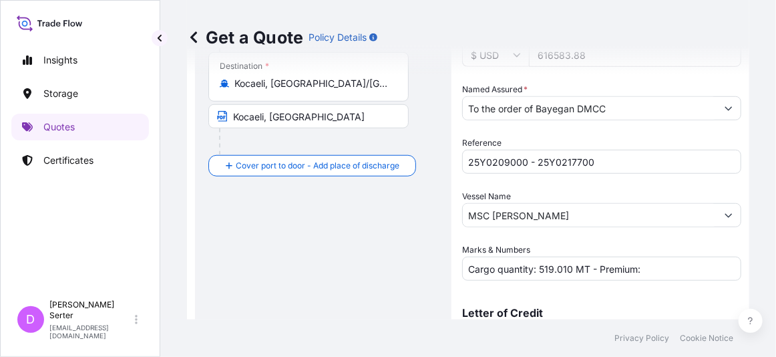
click at [580, 334] on footer "Privacy Policy Cookie Notice" at bounding box center [468, 337] width 616 height 37
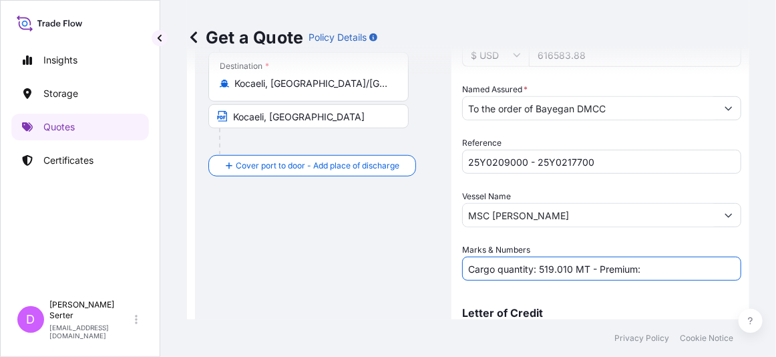
click at [662, 270] on input "Cargo quantity: 519.010 MT - Premium:" at bounding box center [601, 268] width 279 height 24
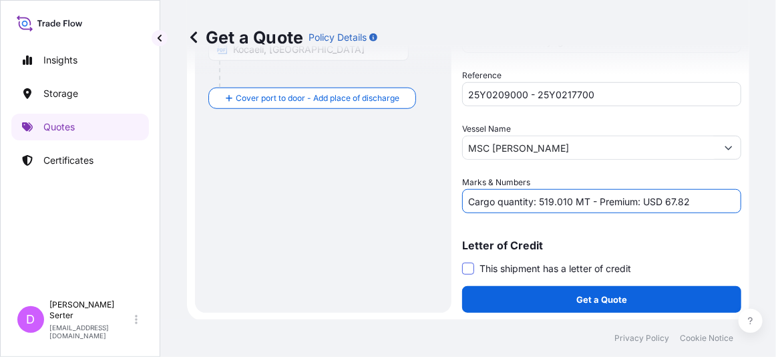
type input "Cargo quantity: 519.010 MT - Premium: USD 67.82"
click at [472, 266] on span at bounding box center [468, 268] width 12 height 12
click at [462, 261] on input "This shipment has a letter of credit" at bounding box center [462, 261] width 0 height 0
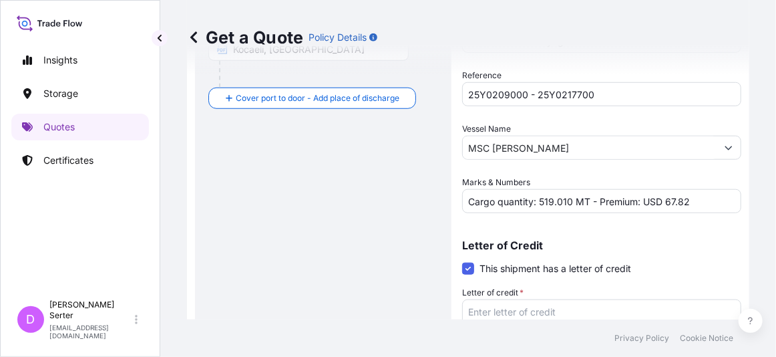
click at [425, 320] on footer "Privacy Policy Cookie Notice" at bounding box center [468, 337] width 616 height 37
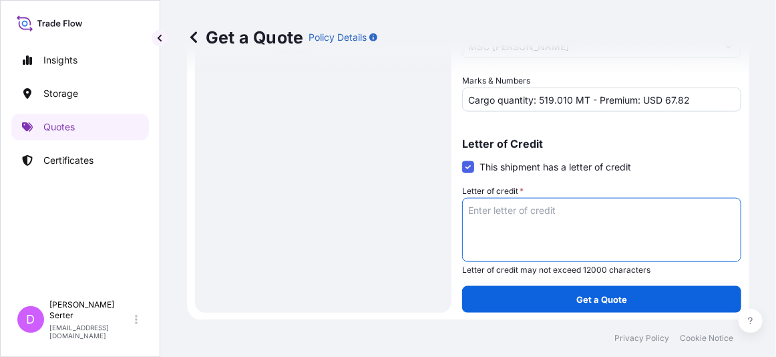
click at [550, 216] on textarea "Letter of credit *" at bounding box center [601, 230] width 279 height 64
paste textarea "COVERING THE FOLLOWING RISKS FROM WAREHOUSE TO WAREHOUSE -INSTITUTE CARGO CLAUS…"
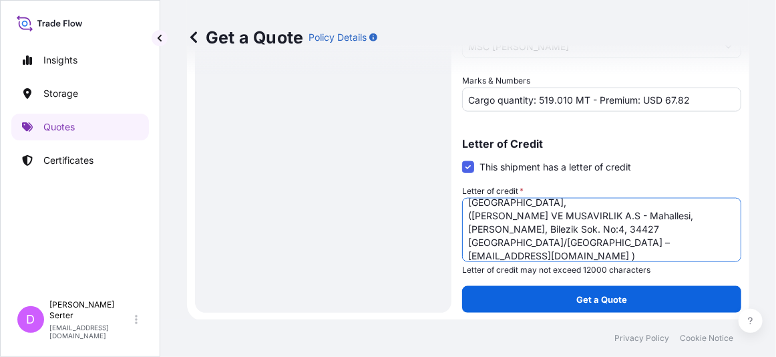
scroll to position [121, 0]
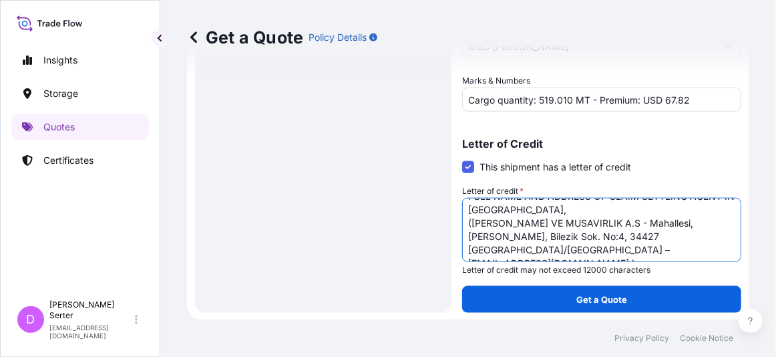
type textarea "COVERING THE FOLLOWING RISKS FROM WAREHOUSE TO WAREHOUSE -INSTITUTE CARGO CLAUS…"
click at [740, 175] on div "Get a Quote Policy Details Route Details Reset Route Details Cover door to port…" at bounding box center [468, 159] width 616 height 319
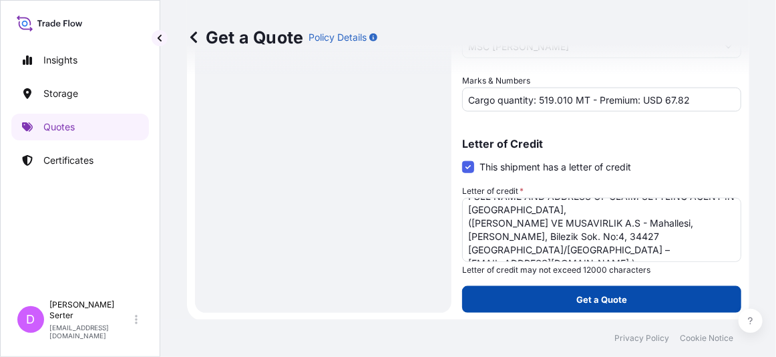
click at [558, 294] on button "Get a Quote" at bounding box center [601, 299] width 279 height 27
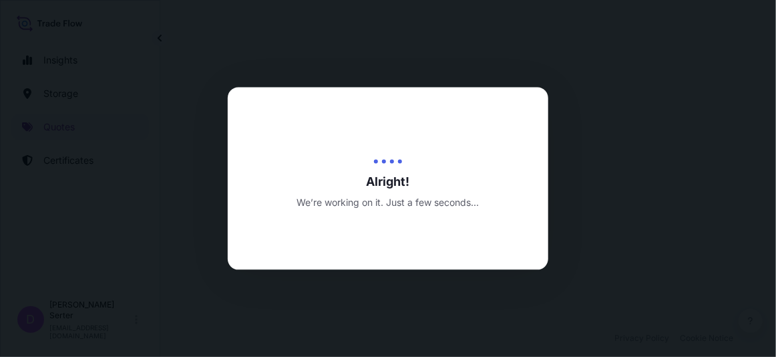
select select "Ocean Vessel"
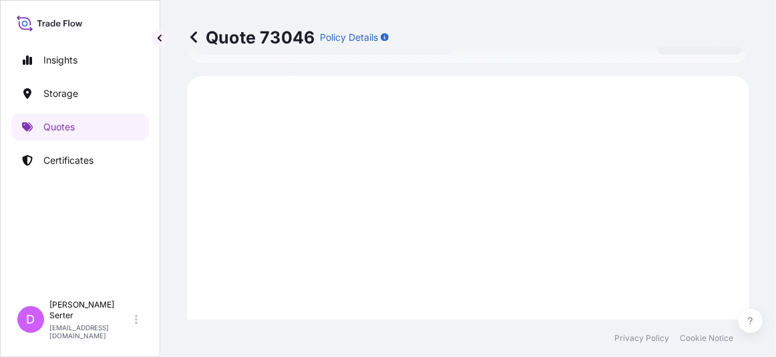
scroll to position [726, 0]
click at [270, 337] on footer "Privacy Policy Cookie Notice" at bounding box center [468, 337] width 616 height 37
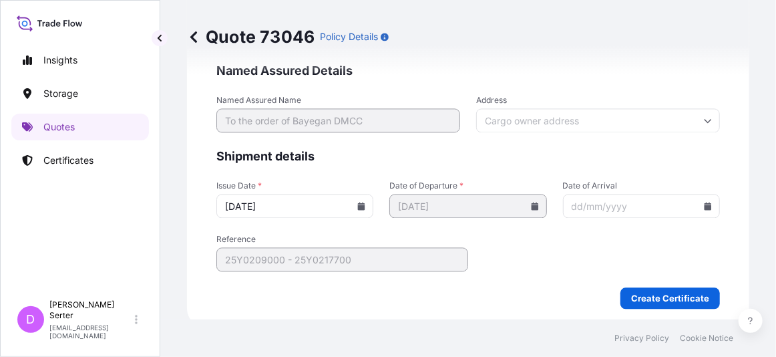
scroll to position [2905, 0]
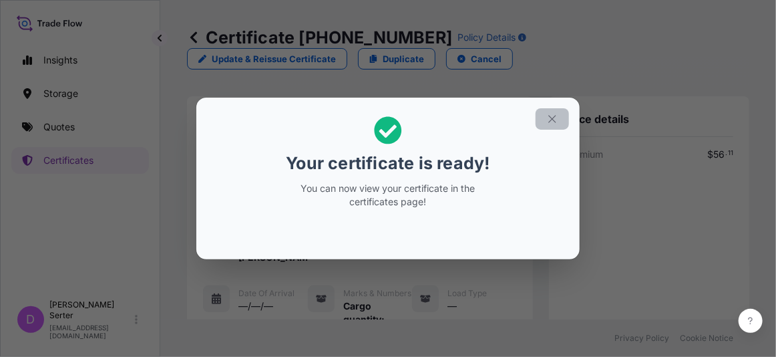
click at [553, 124] on icon "button" at bounding box center [552, 119] width 12 height 12
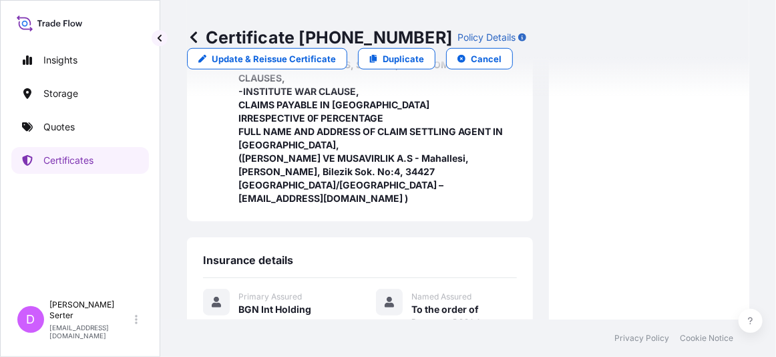
scroll to position [625, 0]
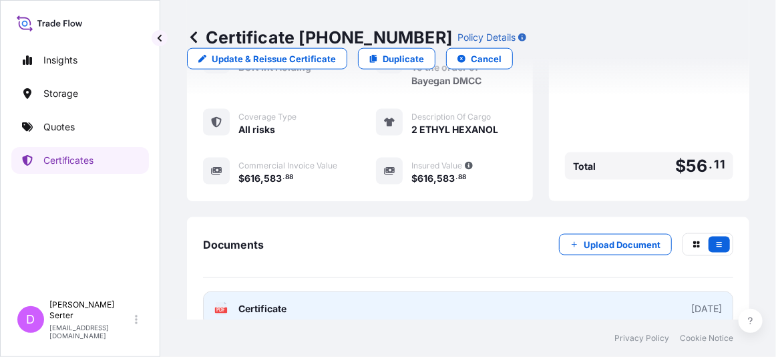
click at [626, 291] on link "PDF Certificate 2025-10-02" at bounding box center [468, 308] width 530 height 35
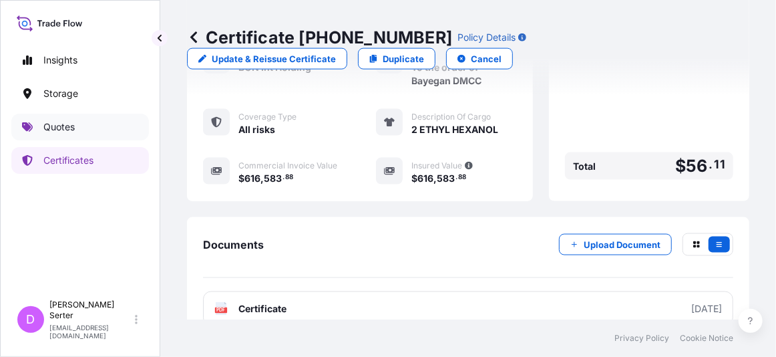
click at [69, 130] on p "Quotes" at bounding box center [58, 126] width 31 height 13
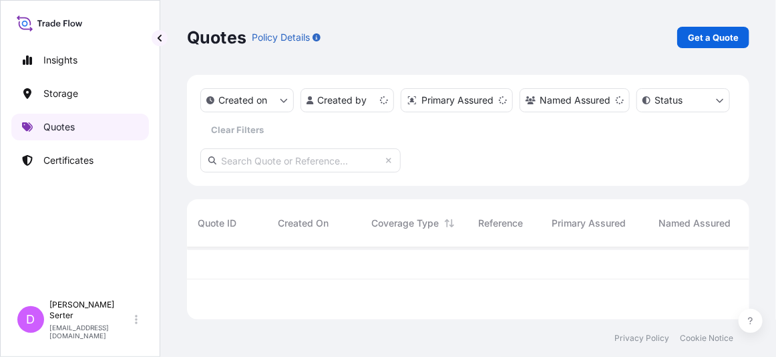
scroll to position [69, 552]
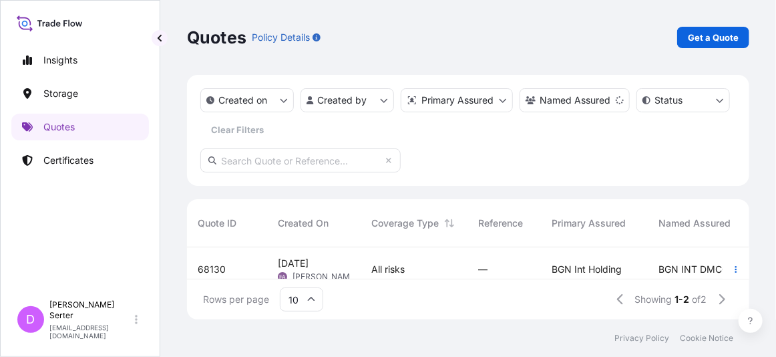
click at [759, 47] on div "Quotes Policy Details Get a Quote Created on Created by Primary Assured Named A…" at bounding box center [468, 159] width 616 height 319
click at [713, 42] on p "Get a Quote" at bounding box center [713, 37] width 51 height 13
select select "Ocean Vessel"
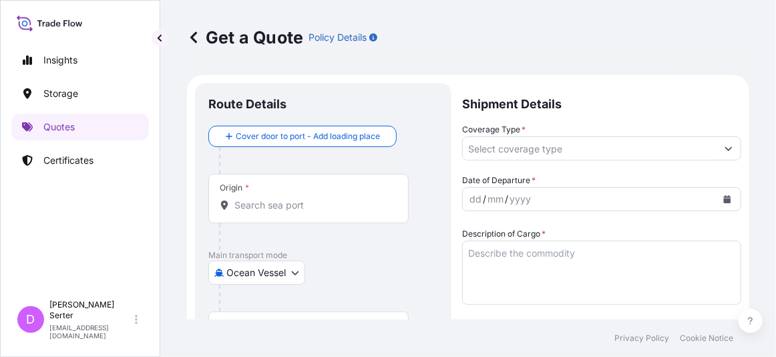
scroll to position [21, 0]
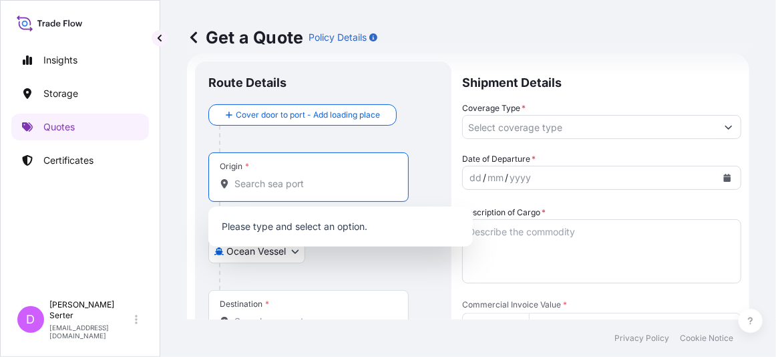
click at [292, 180] on input "Origin *" at bounding box center [313, 183] width 158 height 13
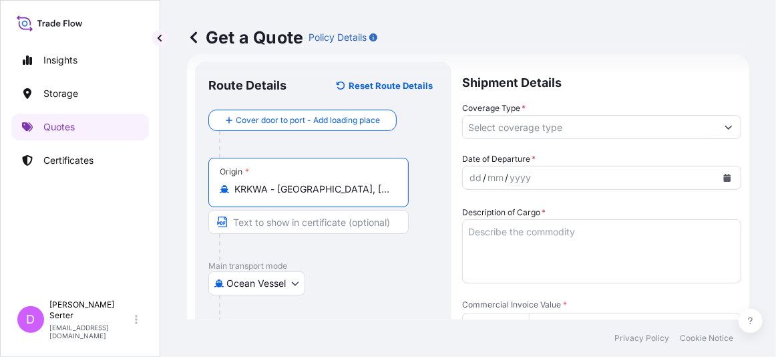
type input "KRKWA - Kwangyang, Korea, South"
click at [338, 223] on input "Text to appear on certificate" at bounding box center [308, 222] width 200 height 24
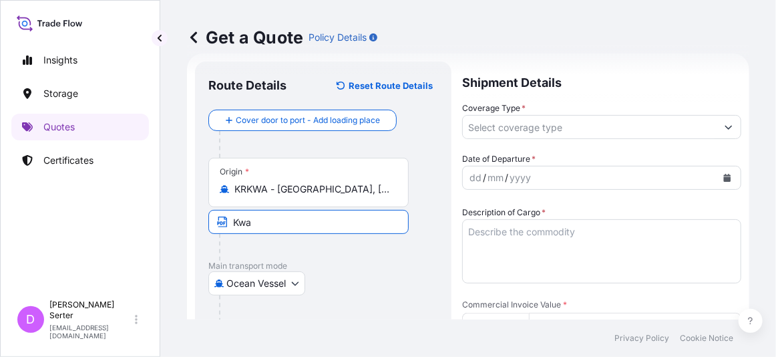
click at [383, 264] on p "Main transport mode" at bounding box center [323, 265] width 230 height 11
click at [294, 216] on input "Kwa" at bounding box center [308, 222] width 200 height 24
type input "Kwangyang Port, South Korea"
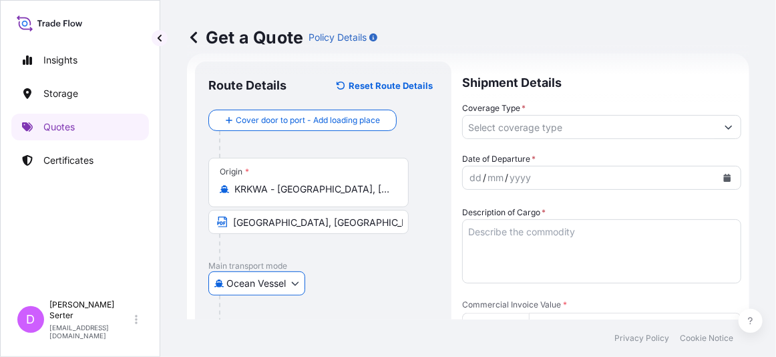
click at [338, 258] on div at bounding box center [314, 247] width 190 height 27
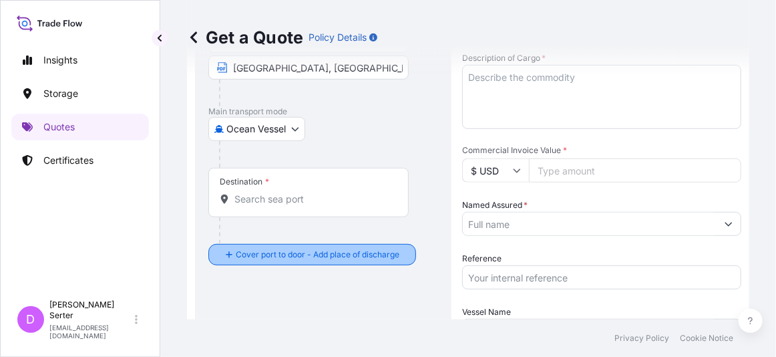
scroll to position [176, 0]
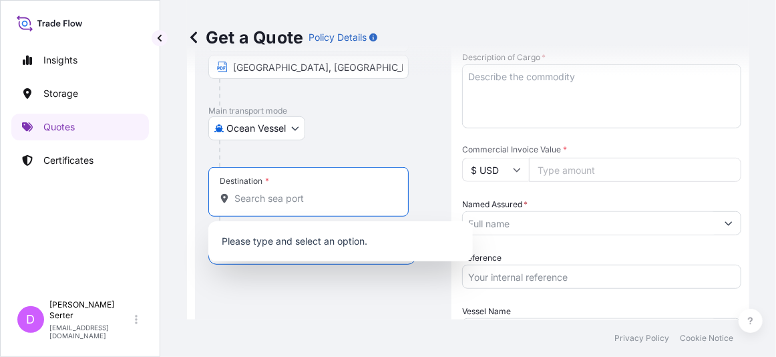
click at [308, 198] on input "Destination *" at bounding box center [313, 198] width 158 height 13
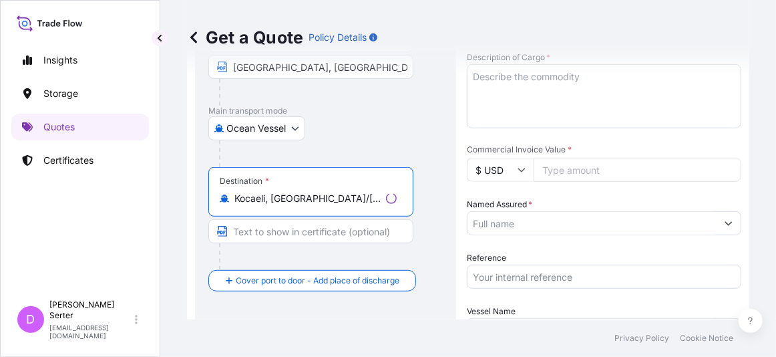
type input "Kocaeli, İzmit/Kocaeli, Türkiye"
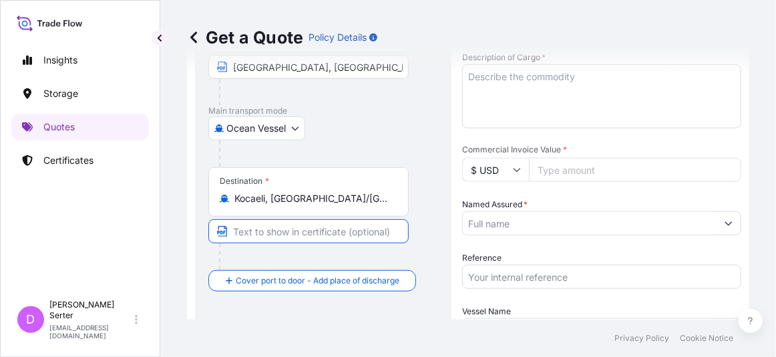
click at [275, 230] on input "Text to appear on certificate" at bounding box center [308, 231] width 200 height 24
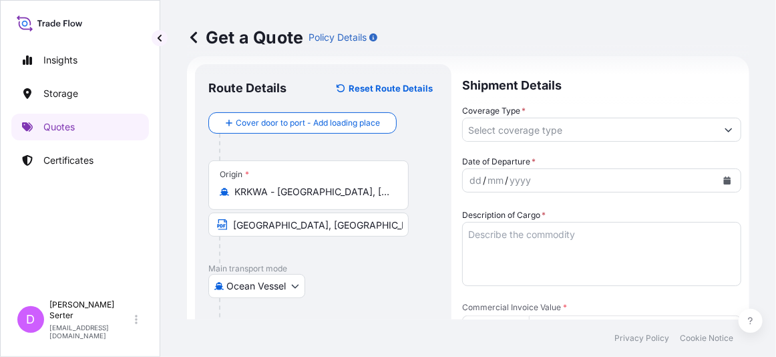
scroll to position [15, 0]
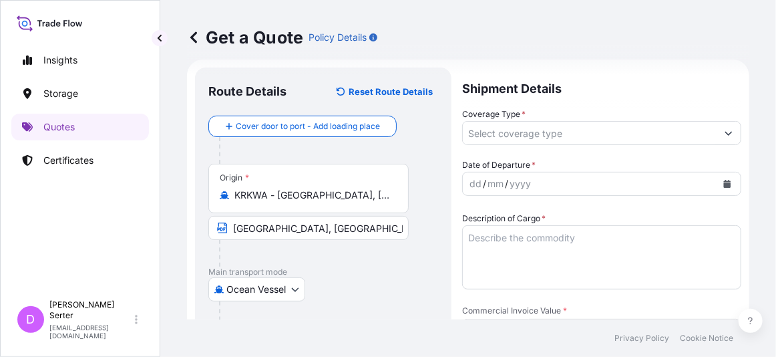
type input "Kocaeli, Turkiye"
click at [625, 135] on input "Coverage Type *" at bounding box center [590, 133] width 254 height 24
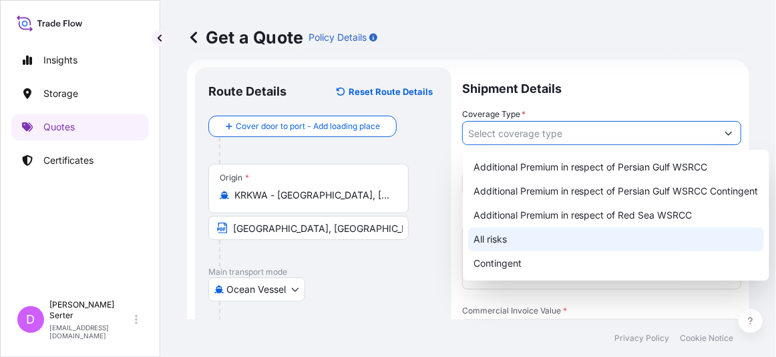
click at [515, 234] on div "All risks" at bounding box center [616, 239] width 296 height 24
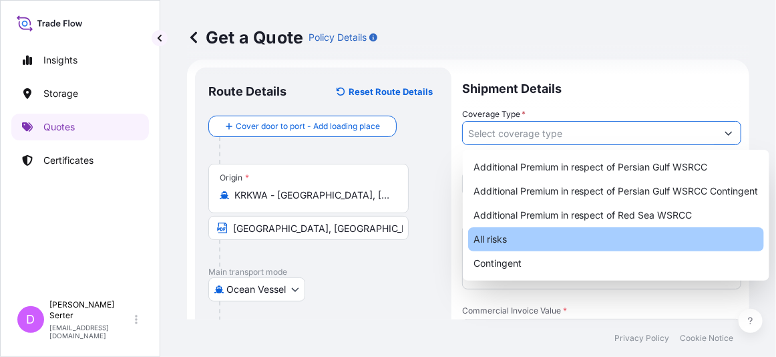
type input "All risks"
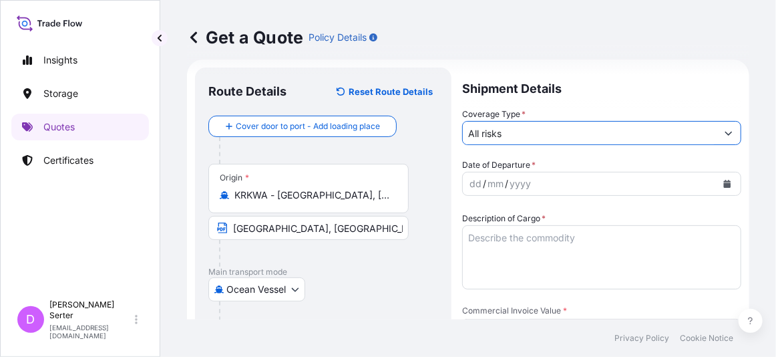
click at [540, 182] on div "dd / mm / yyyy" at bounding box center [590, 184] width 254 height 24
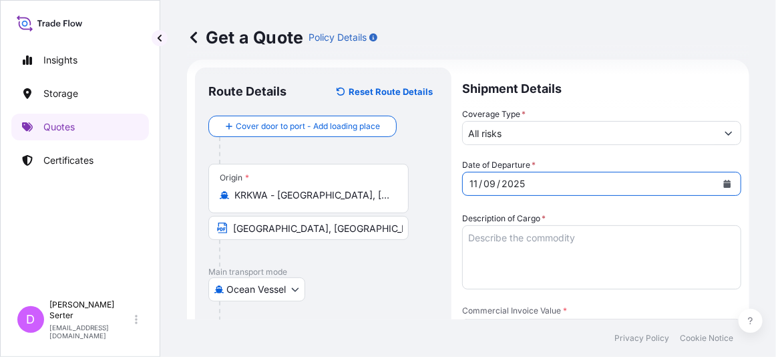
click at [560, 258] on textarea "Description of Cargo *" at bounding box center [601, 257] width 279 height 64
click at [355, 325] on footer "Privacy Policy Cookie Notice" at bounding box center [468, 337] width 616 height 37
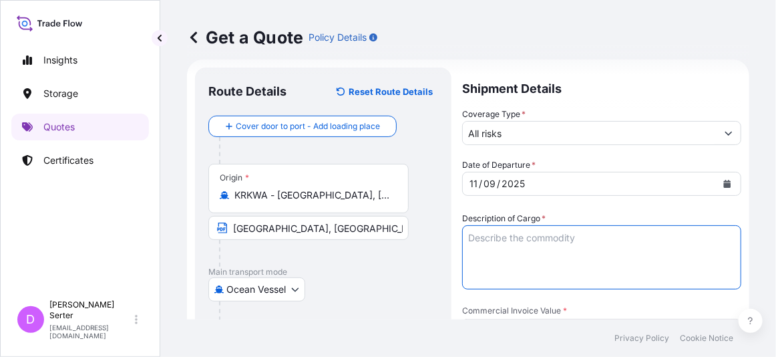
click at [547, 227] on textarea "Description of Cargo *" at bounding box center [601, 257] width 279 height 64
paste textarea "2 ETHYL HEXANOL"
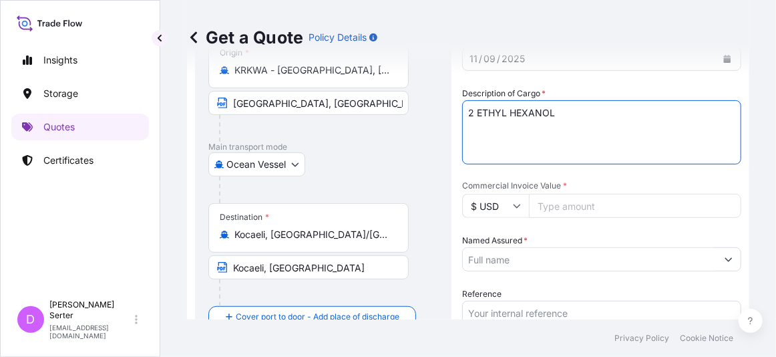
scroll to position [141, 0]
type textarea "2 ETHYL HEXANOL"
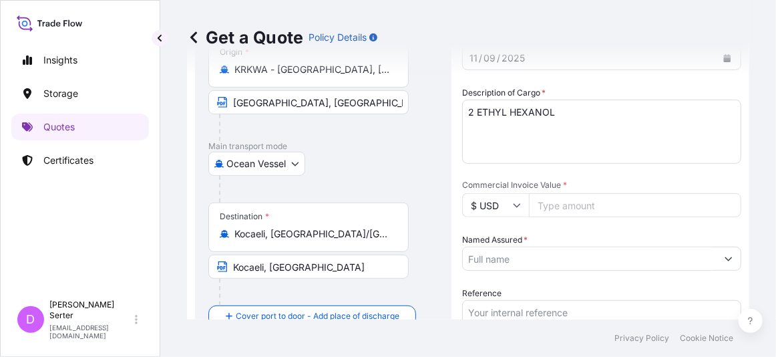
click at [190, 284] on form "Route Details Reset Route Details Cover door to port - Add loading place Place …" at bounding box center [468, 236] width 562 height 604
click at [552, 208] on input "Commercial Invoice Value *" at bounding box center [635, 205] width 212 height 24
paste input "617344.20"
type input "617344.20"
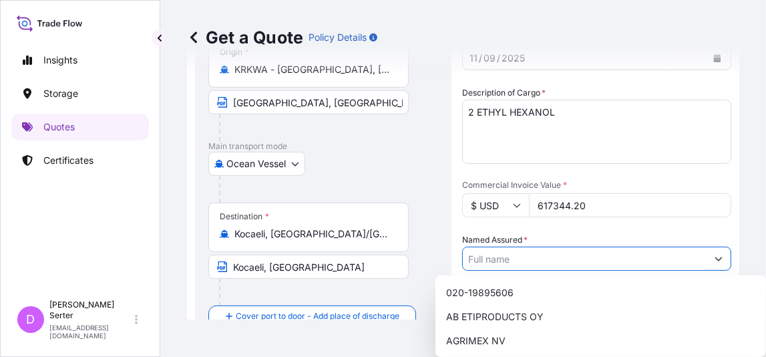
click at [558, 253] on input "Named Assured *" at bounding box center [585, 258] width 244 height 24
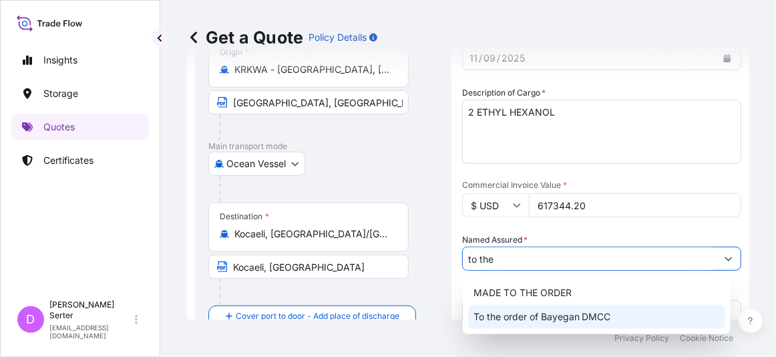
click at [546, 314] on span "To the order of Bayegan DMCC" at bounding box center [542, 316] width 138 height 13
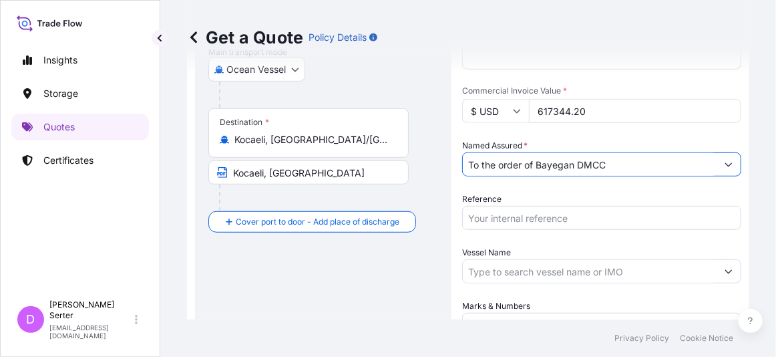
scroll to position [248, 0]
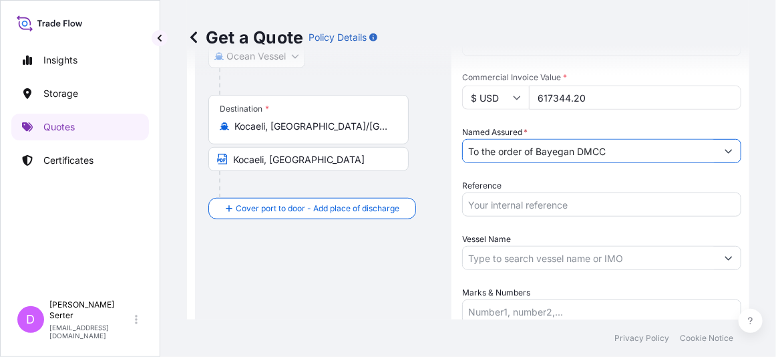
type input "To the order of Bayegan DMCC"
click at [196, 284] on div "Route Details Reset Route Details Cover door to port - Add loading place Place …" at bounding box center [323, 128] width 256 height 588
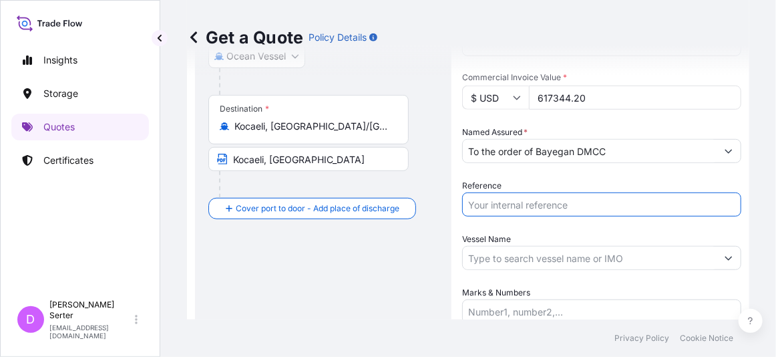
click at [583, 202] on input "Reference" at bounding box center [601, 204] width 279 height 24
paste input "25Y0209100 - 25Y0236200"
type input "25Y0209100 - 25Y0236200"
click at [609, 259] on input "Vessel Name" at bounding box center [590, 258] width 254 height 24
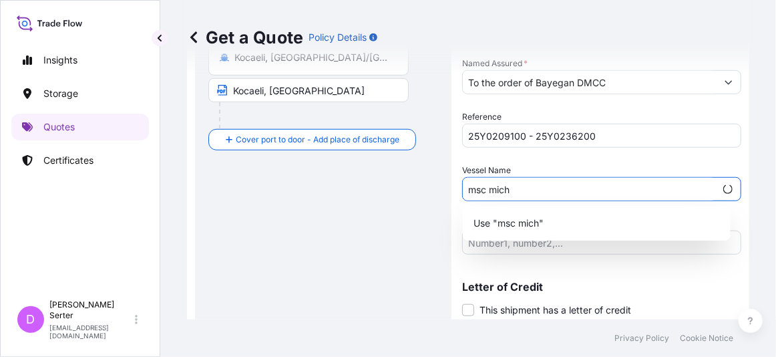
scroll to position [318, 0]
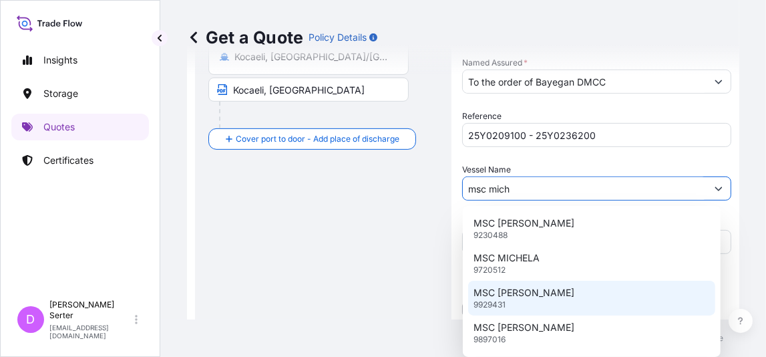
click at [566, 292] on p "MSC MICHEL CAPPELLINI" at bounding box center [523, 292] width 101 height 13
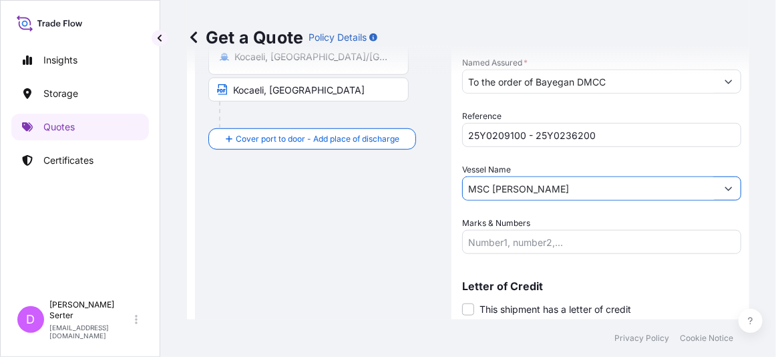
type input "MSC MICHEL CAPPELLINI"
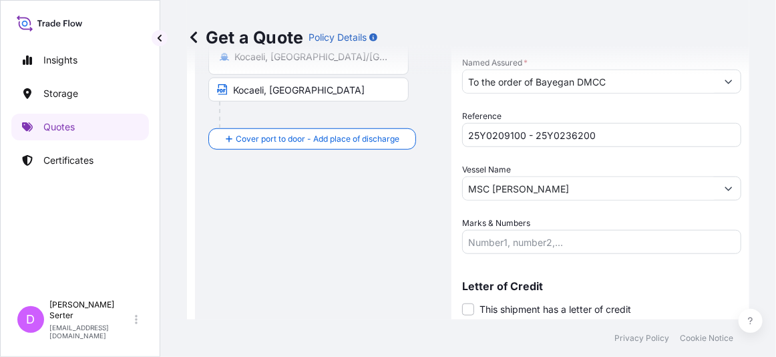
click at [329, 314] on div "Route Details Reset Route Details Cover door to port - Add loading place Place …" at bounding box center [323, 59] width 230 height 562
click at [551, 234] on input "Marks & Numbers" at bounding box center [601, 242] width 279 height 24
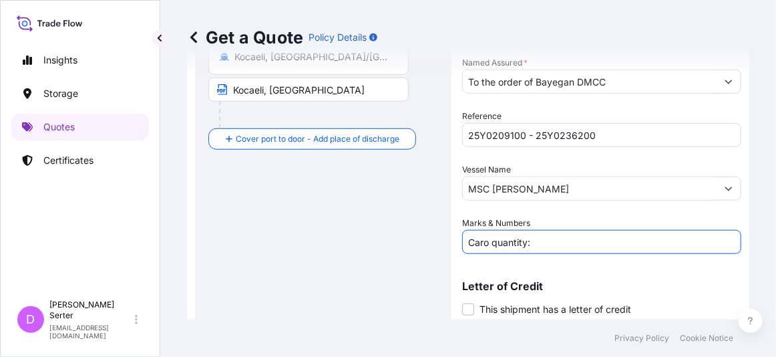
paste input "519.650"
click at [482, 243] on input "Caro quantity: 519.650 MT" at bounding box center [601, 242] width 279 height 24
click at [608, 237] on input "Cargo quantity: 519.650 MT" at bounding box center [601, 242] width 279 height 24
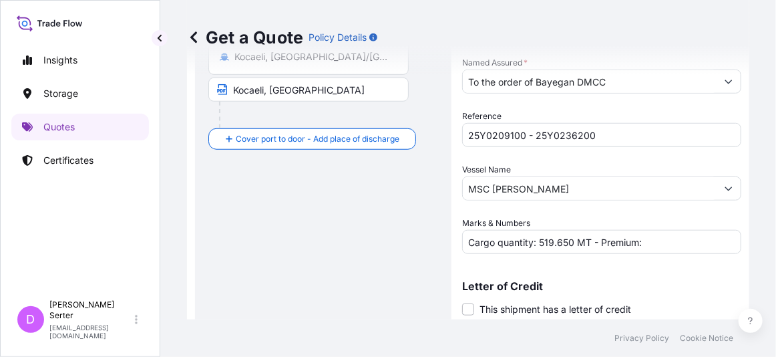
click at [349, 323] on footer "Privacy Policy Cookie Notice" at bounding box center [468, 337] width 616 height 37
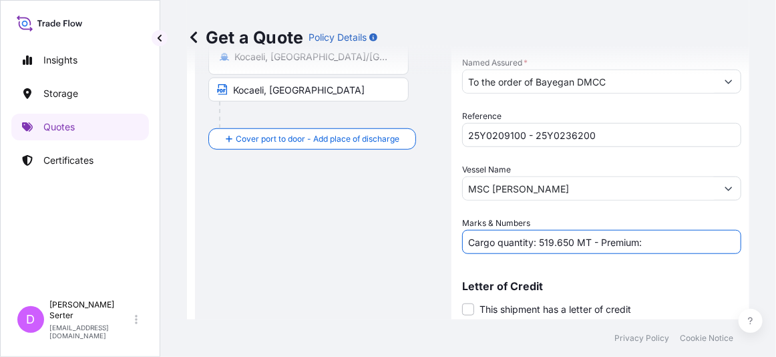
click at [680, 248] on input "Cargo quantity: 519.650 MT - Premium:" at bounding box center [601, 242] width 279 height 24
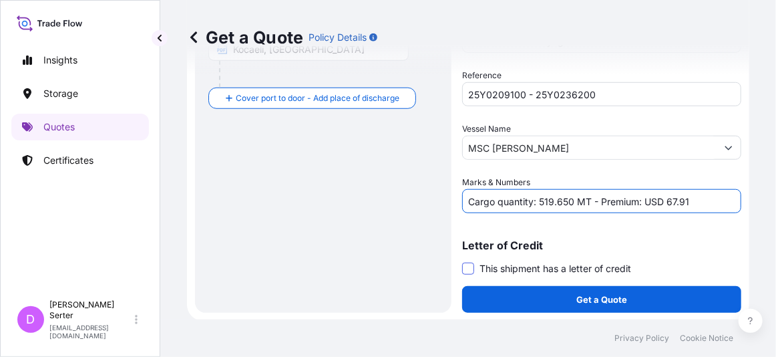
type input "Cargo quantity: 519.650 MT - Premium: USD 67.91"
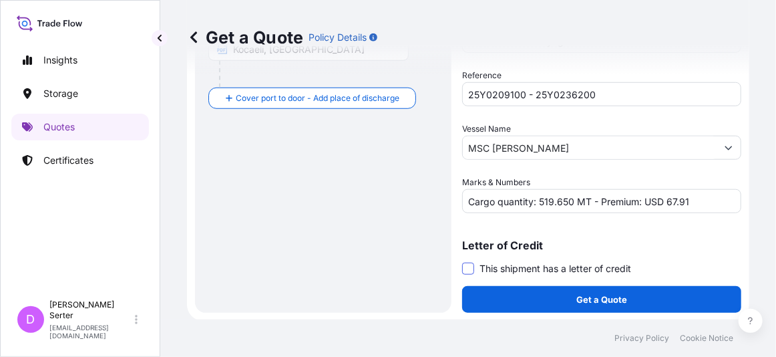
click at [469, 268] on span at bounding box center [468, 268] width 12 height 12
click at [462, 261] on input "This shipment has a letter of credit" at bounding box center [462, 261] width 0 height 0
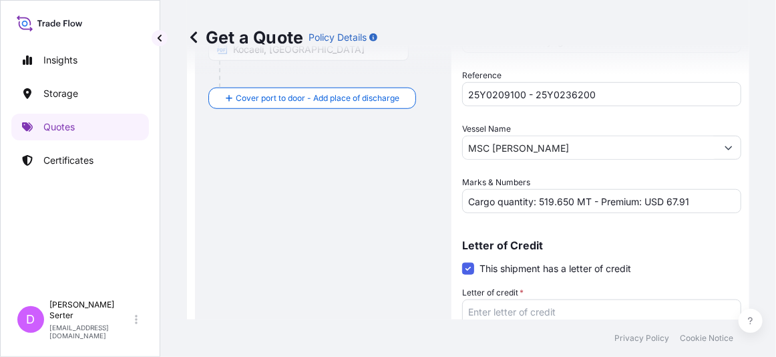
click at [390, 303] on div "Route Details Reset Route Details Cover door to port - Add loading place Place …" at bounding box center [323, 69] width 230 height 663
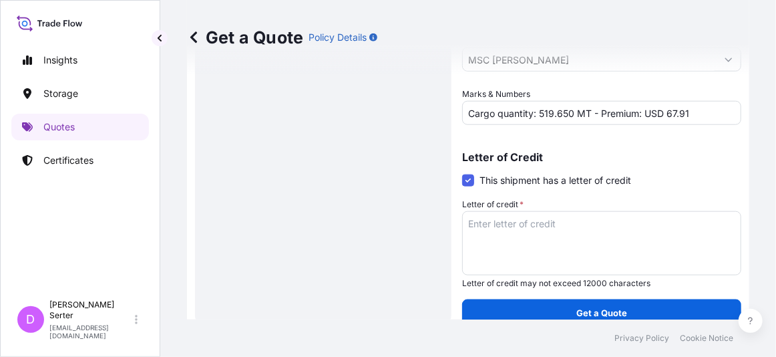
scroll to position [449, 0]
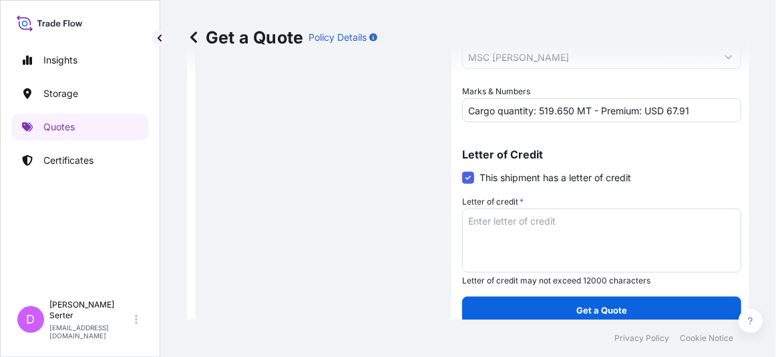
click at [544, 224] on textarea "Letter of credit *" at bounding box center [601, 240] width 279 height 64
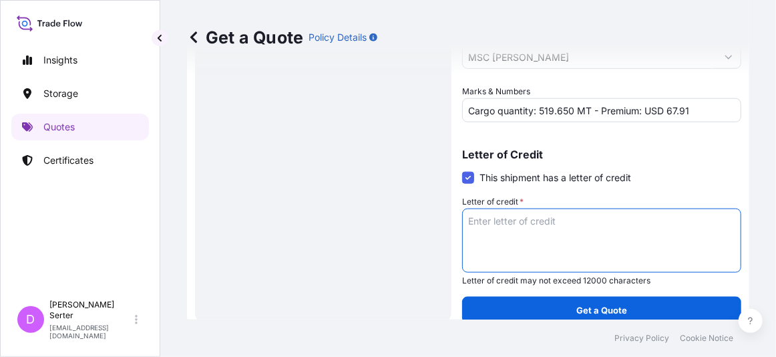
paste textarea "COVERING THE FOLLOWING RISKS FROM WAREHOUSE TO WAREHOUSE -INSTITUTE CARGO CLAUS…"
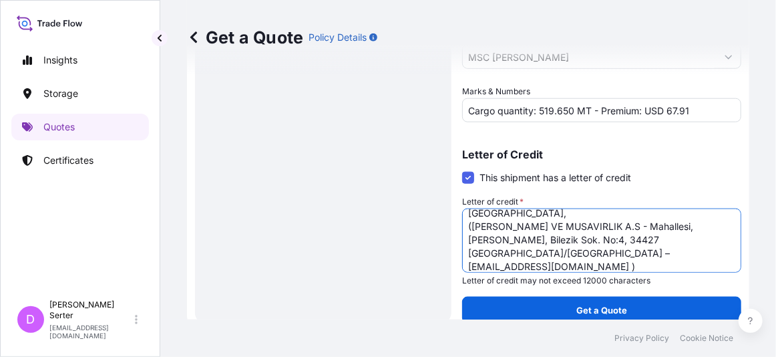
scroll to position [121, 0]
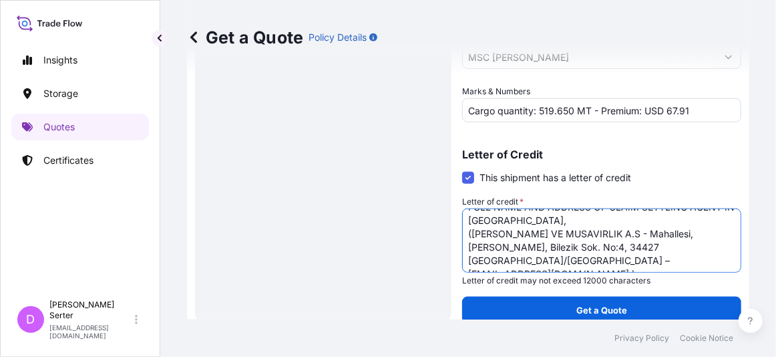
type textarea "COVERING THE FOLLOWING RISKS FROM WAREHOUSE TO WAREHOUSE -INSTITUTE CARGO CLAUS…"
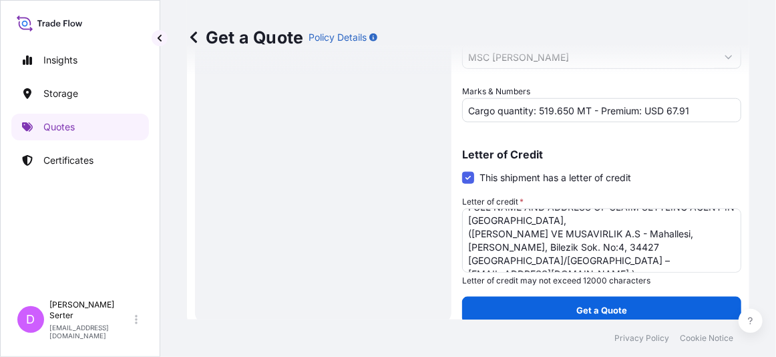
scroll to position [460, 0]
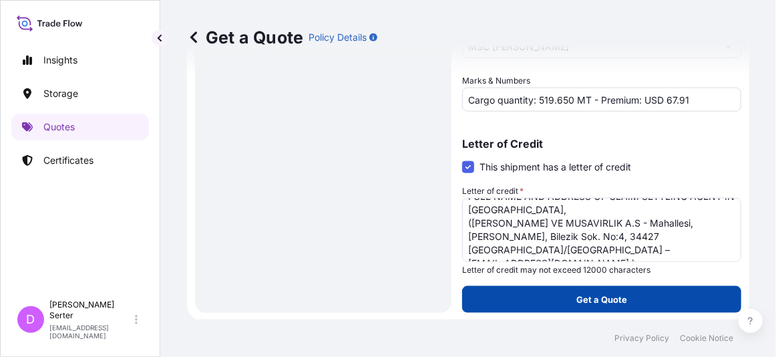
click at [534, 297] on button "Get a Quote" at bounding box center [601, 299] width 279 height 27
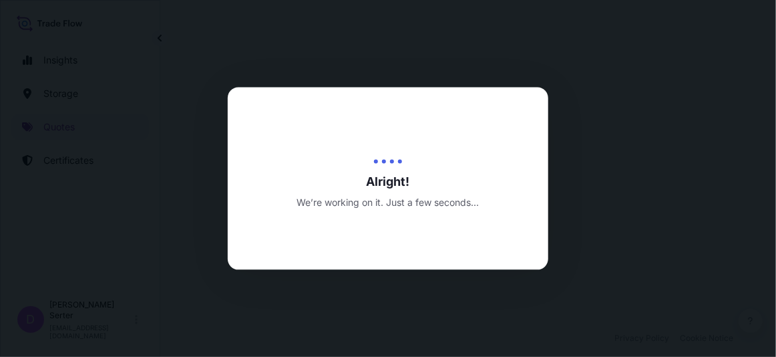
select select "Ocean Vessel"
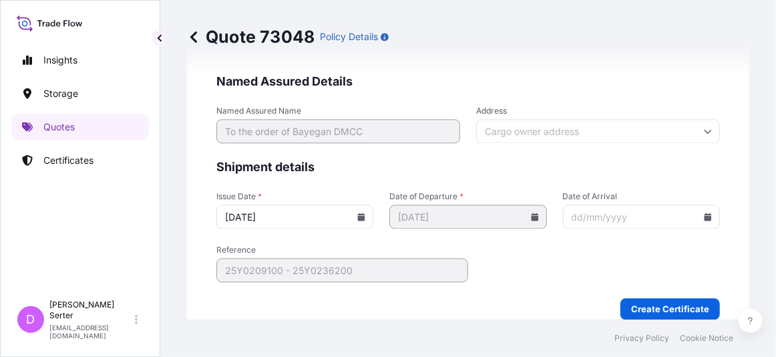
scroll to position [2905, 0]
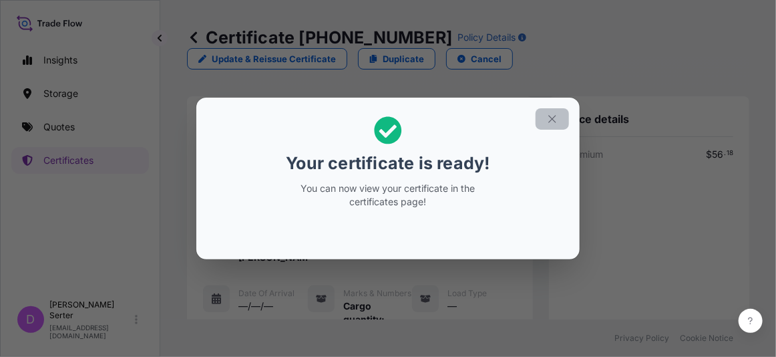
click at [557, 119] on icon "button" at bounding box center [552, 119] width 12 height 12
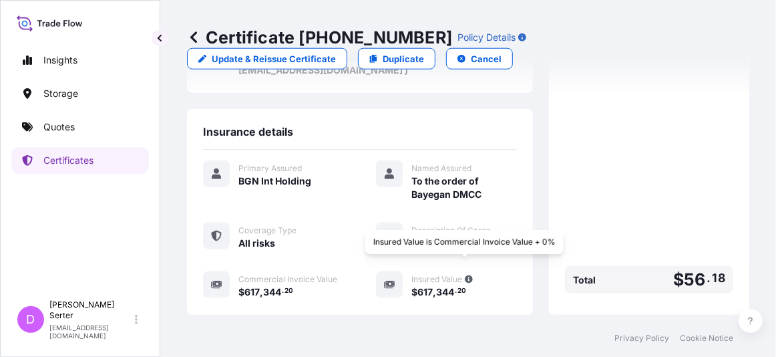
scroll to position [625, 0]
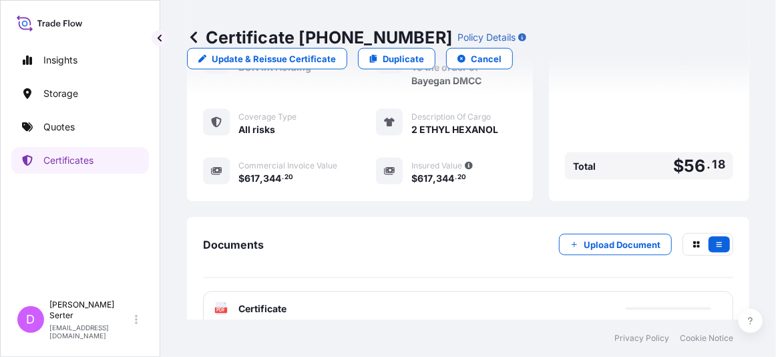
click at [286, 302] on span "Certificate" at bounding box center [262, 308] width 48 height 13
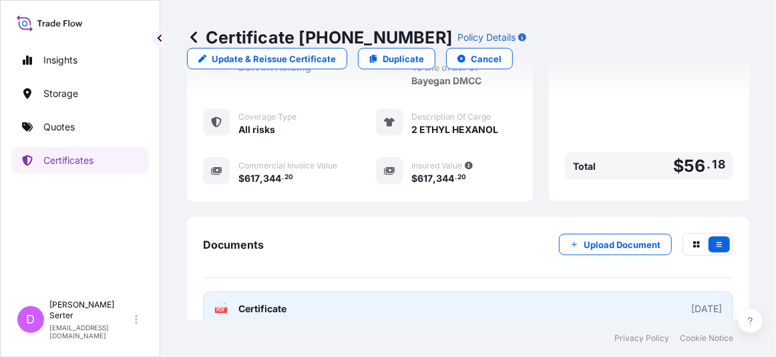
click at [373, 291] on link "PDF Certificate 2025-10-02" at bounding box center [468, 308] width 530 height 35
